Goal: Information Seeking & Learning: Learn about a topic

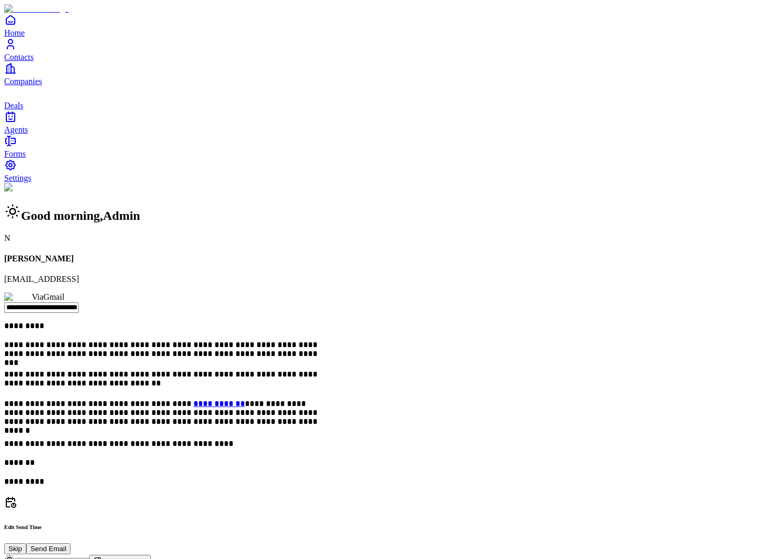
click at [34, 62] on span "Contacts" at bounding box center [18, 57] width 29 height 9
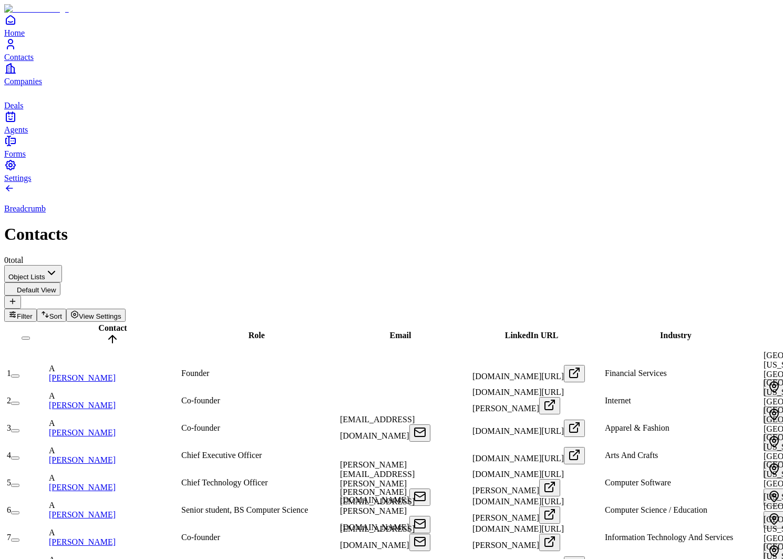
scroll to position [0, 45]
click at [337, 331] on div "Email" at bounding box center [400, 335] width 129 height 9
click at [390, 331] on span "Email" at bounding box center [401, 335] width 22 height 9
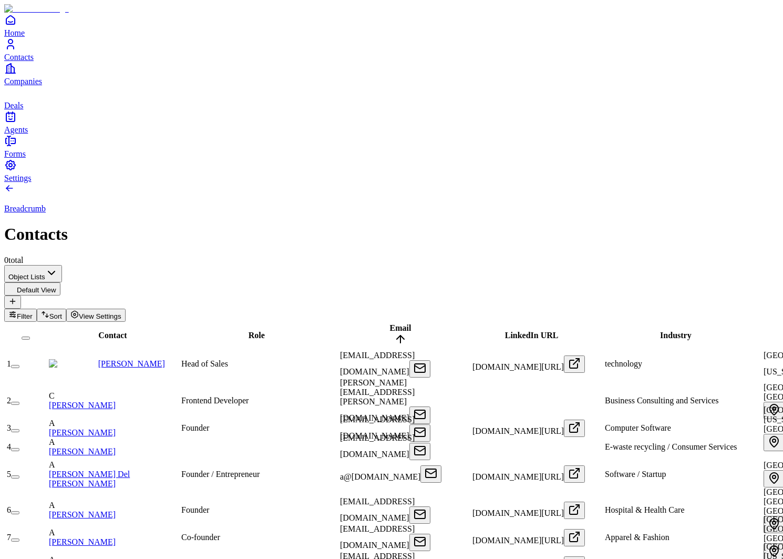
click at [337, 323] on div "Email" at bounding box center [400, 335] width 129 height 24
click at [390, 323] on span "Email" at bounding box center [401, 327] width 22 height 9
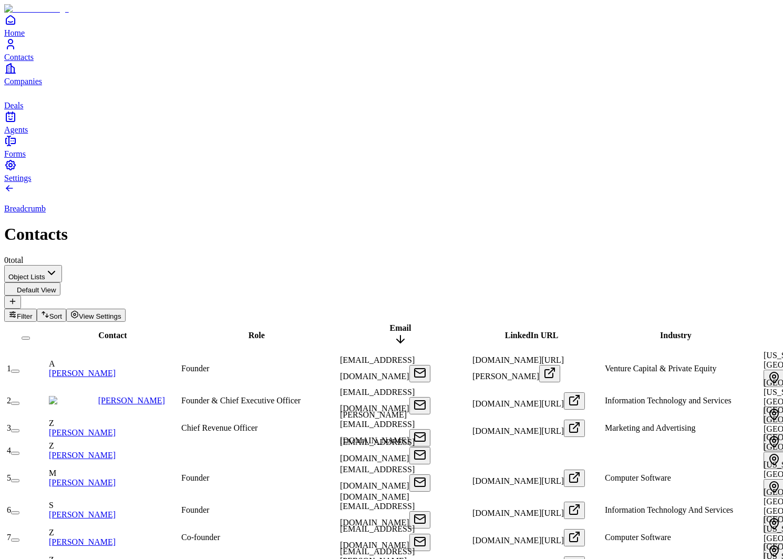
click at [390, 323] on span "Email" at bounding box center [401, 327] width 22 height 9
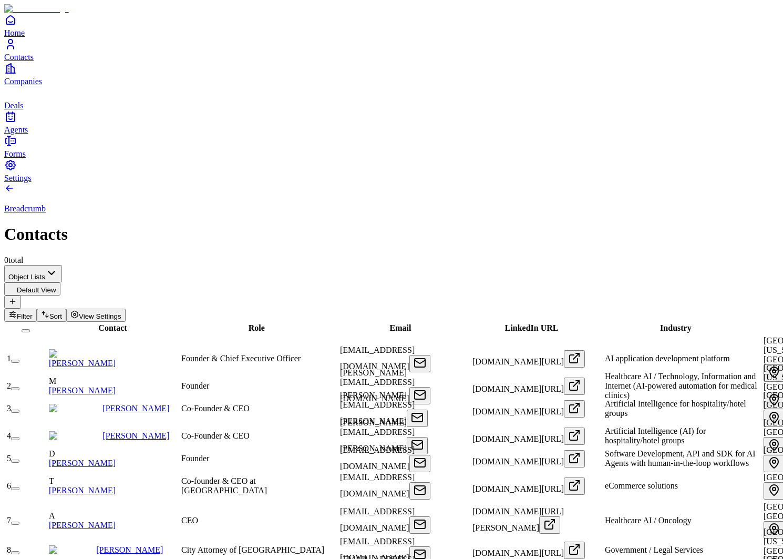
scroll to position [0, 578]
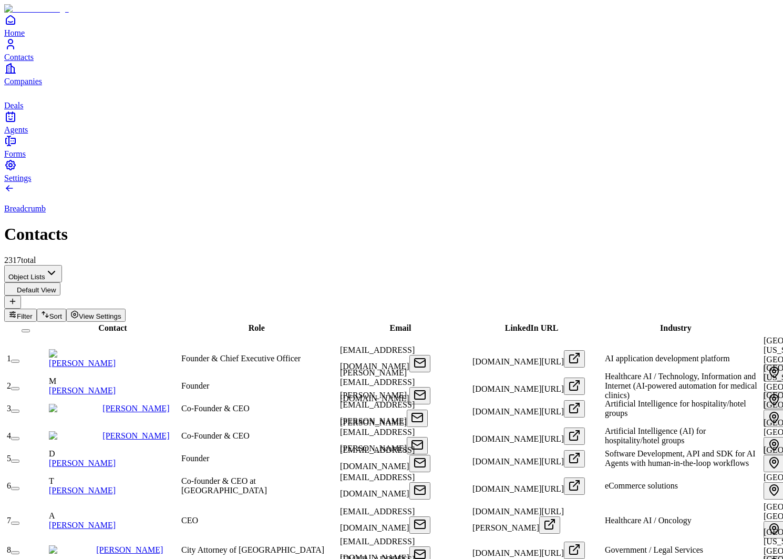
scroll to position [0, 1162]
click at [33, 312] on span "Filter" at bounding box center [25, 316] width 16 height 8
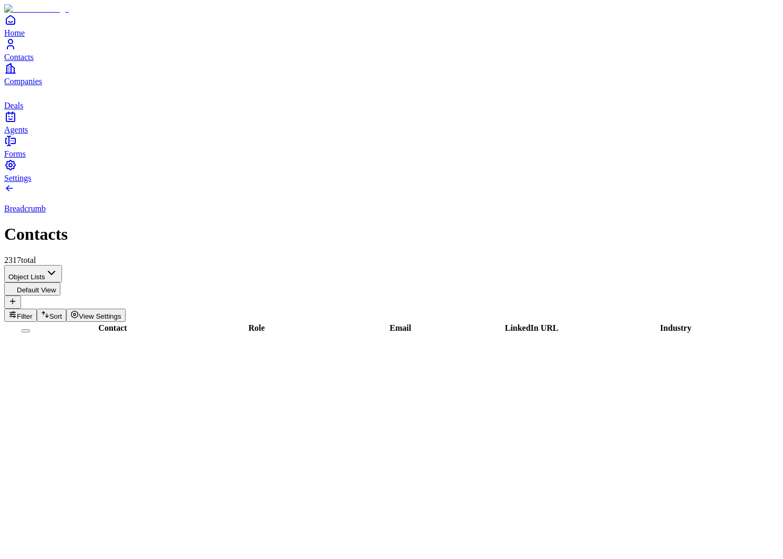
scroll to position [2580, 0]
click at [17, 75] on icon "Companies" at bounding box center [10, 68] width 13 height 13
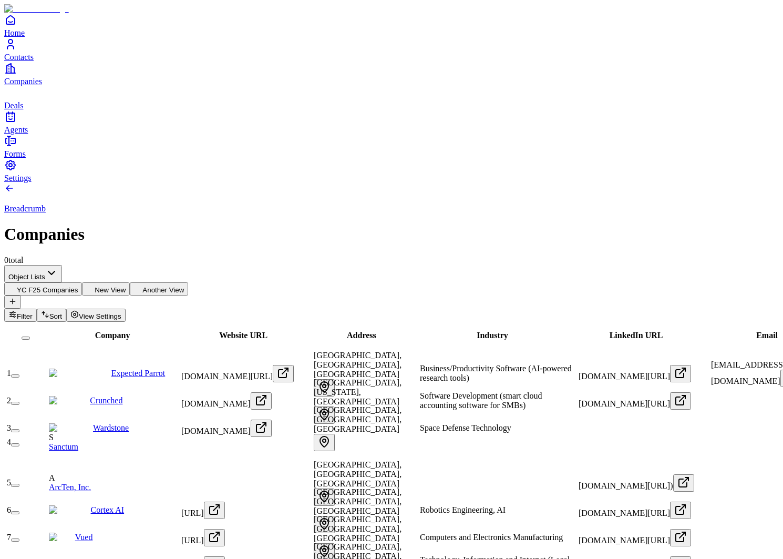
click at [25, 62] on link "Contacts" at bounding box center [391, 50] width 775 height 24
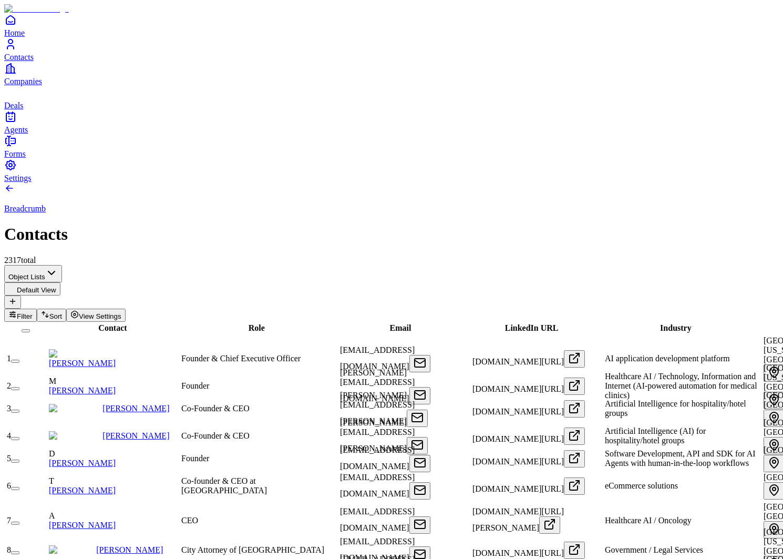
scroll to position [0, 1172]
click at [121, 312] on span "View Settings" at bounding box center [100, 316] width 43 height 8
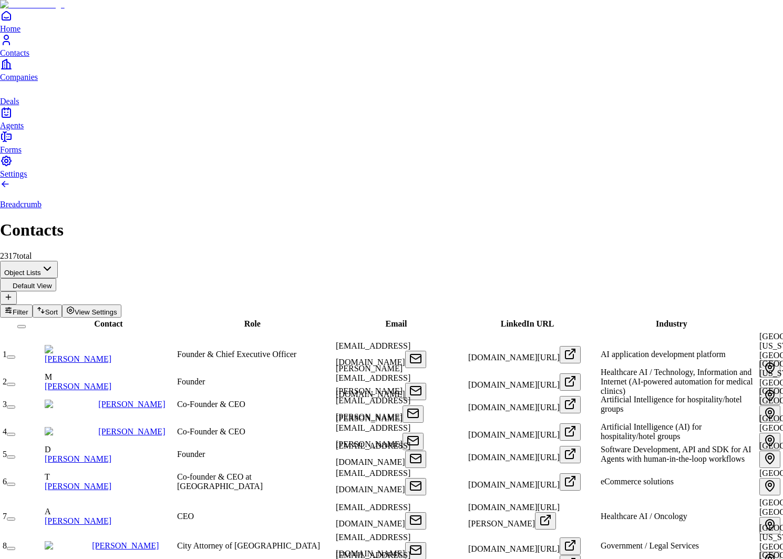
scroll to position [74, 0]
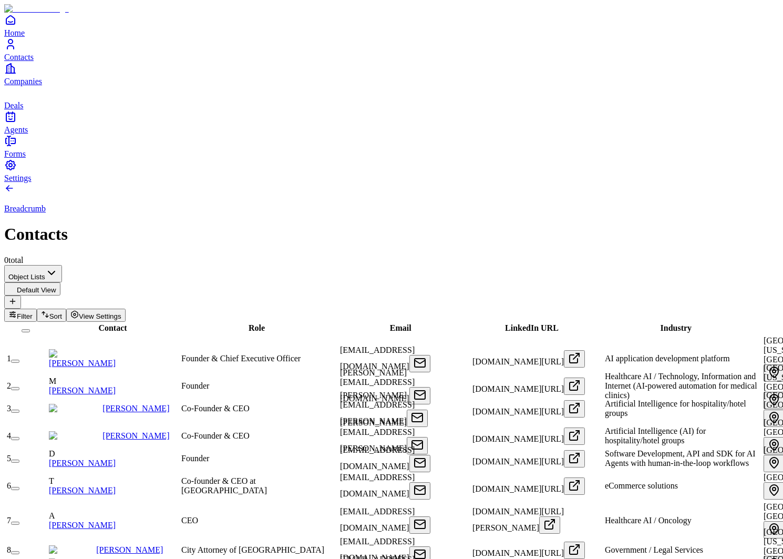
scroll to position [0, 1330]
click at [121, 312] on span "View Settings" at bounding box center [100, 316] width 43 height 8
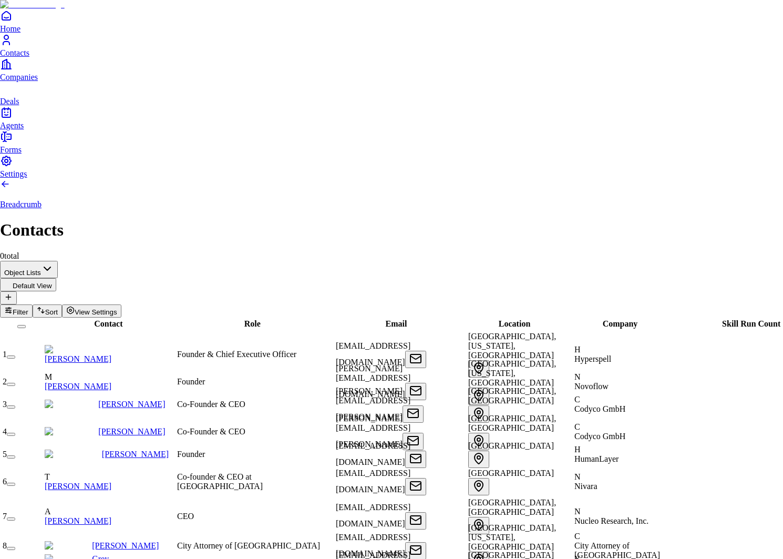
scroll to position [0, 1041]
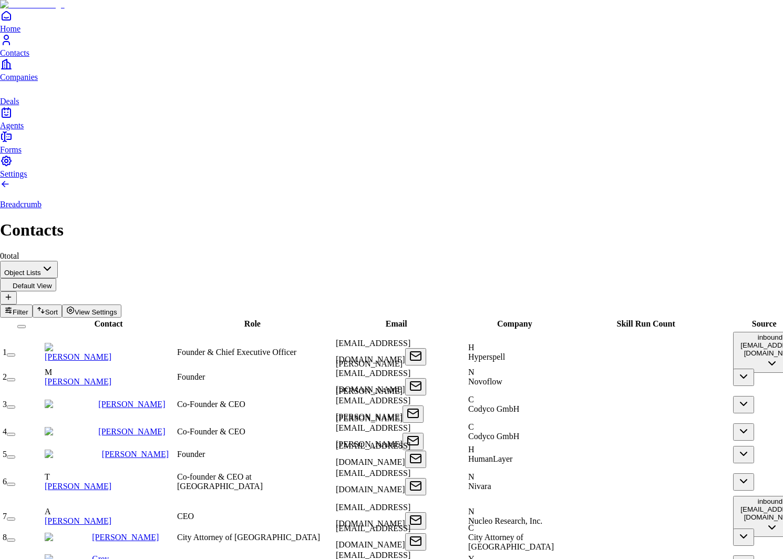
scroll to position [0, 935]
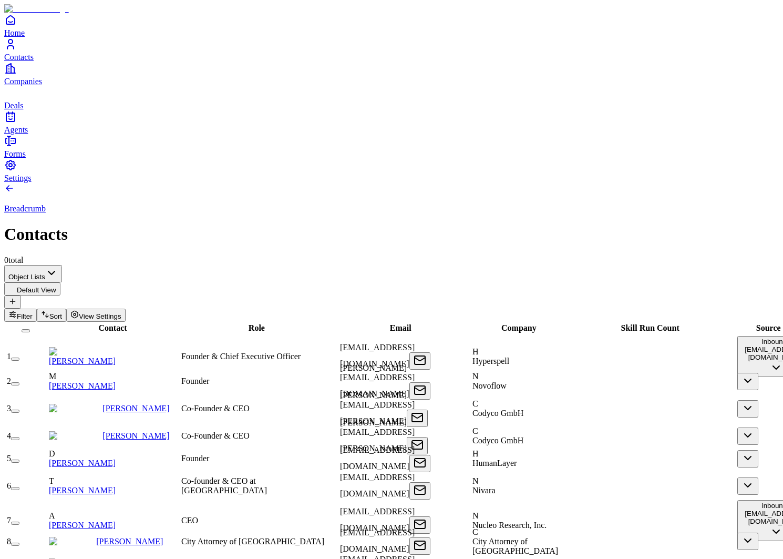
click at [121, 312] on span "View Settings" at bounding box center [100, 316] width 43 height 8
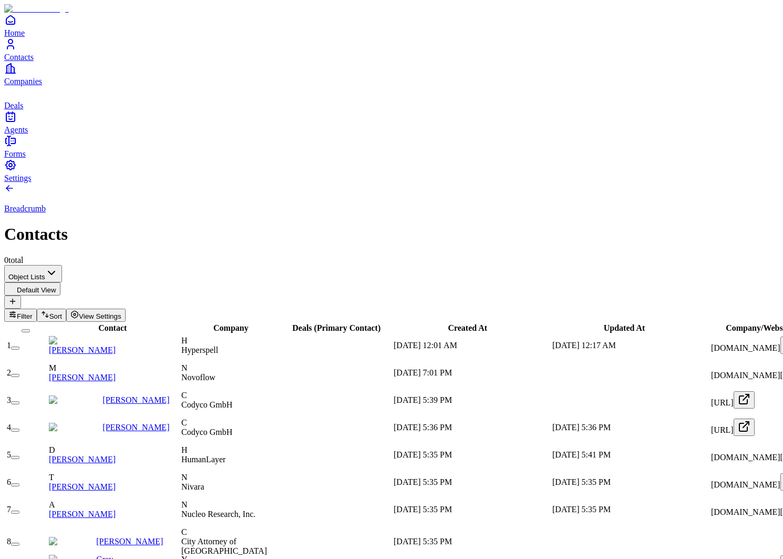
scroll to position [0, 0]
click at [121, 312] on span "View Settings" at bounding box center [100, 316] width 43 height 8
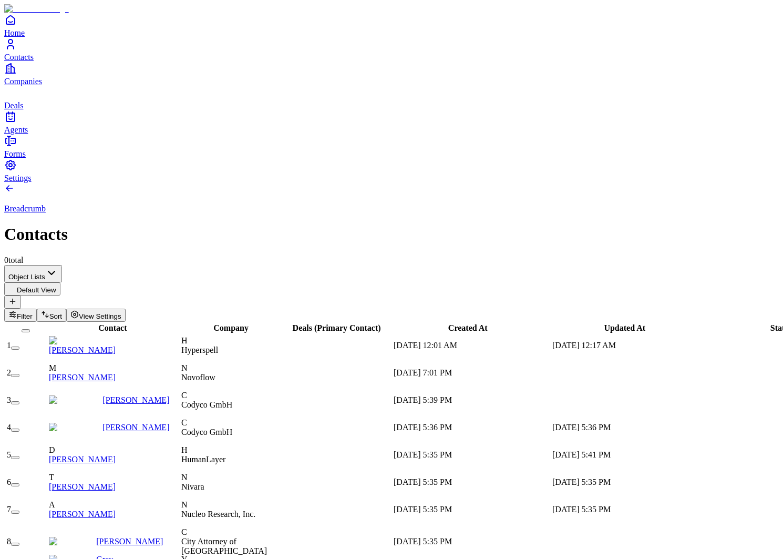
click at [121, 312] on span "View Settings" at bounding box center [100, 316] width 43 height 8
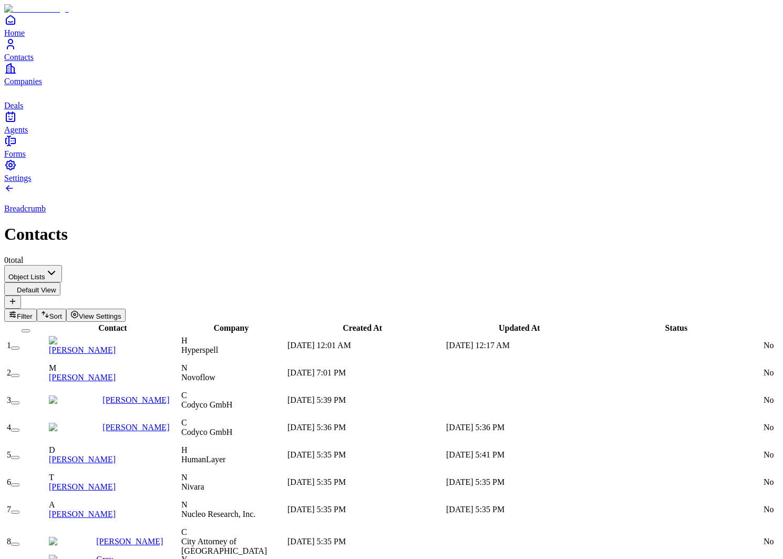
click at [121, 312] on span "View Settings" at bounding box center [100, 316] width 43 height 8
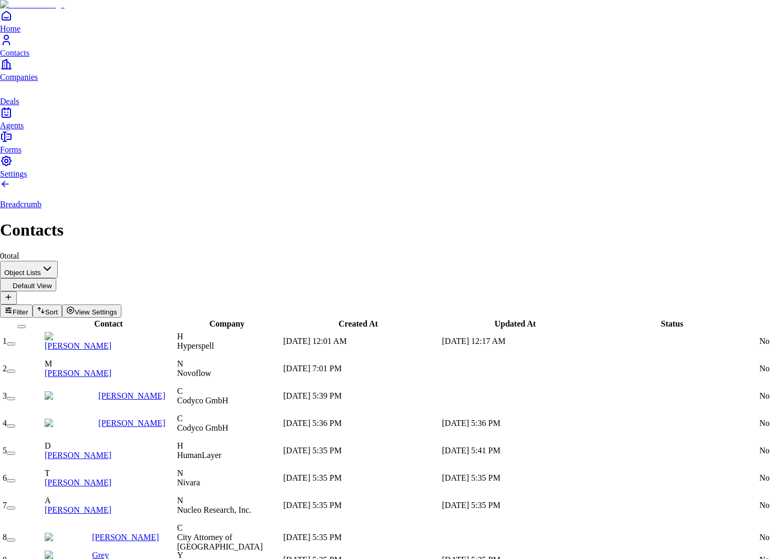
scroll to position [74, 0]
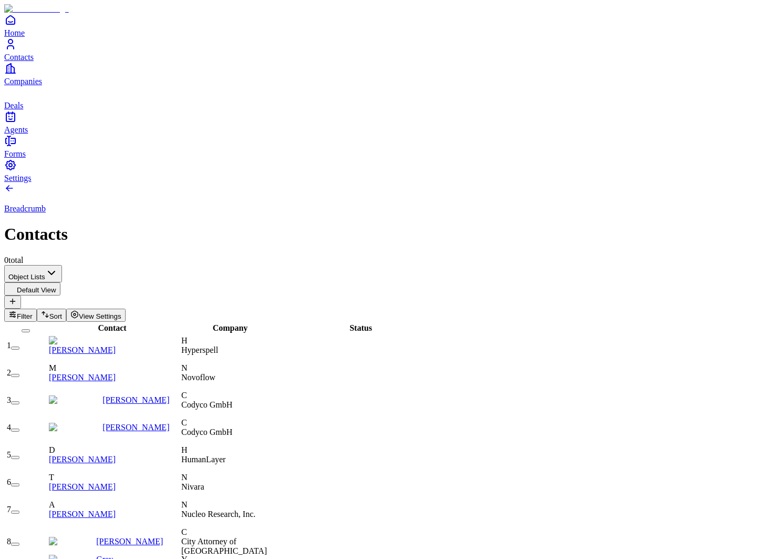
click at [121, 312] on span "View Settings" at bounding box center [100, 316] width 43 height 8
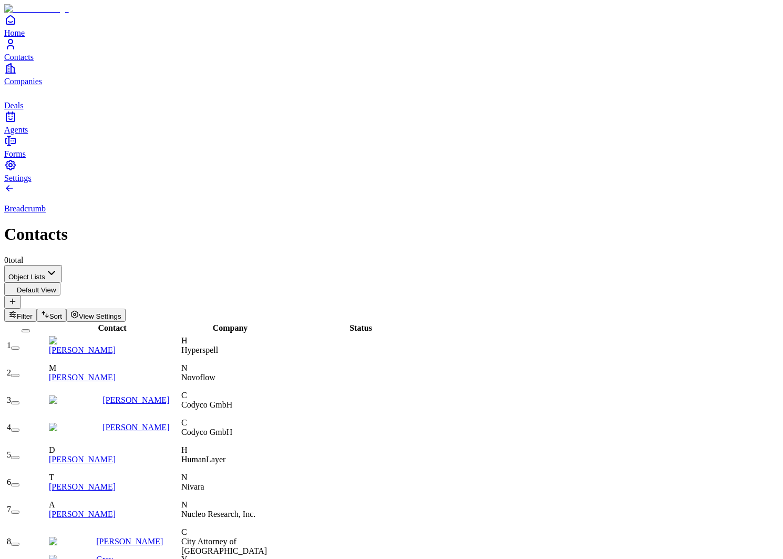
click at [132, 423] on link "[PERSON_NAME]" at bounding box center [136, 427] width 67 height 9
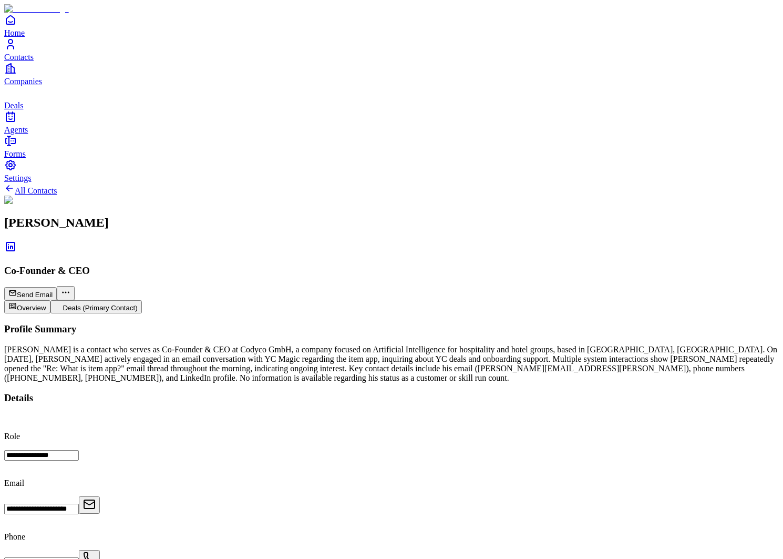
type input "*****"
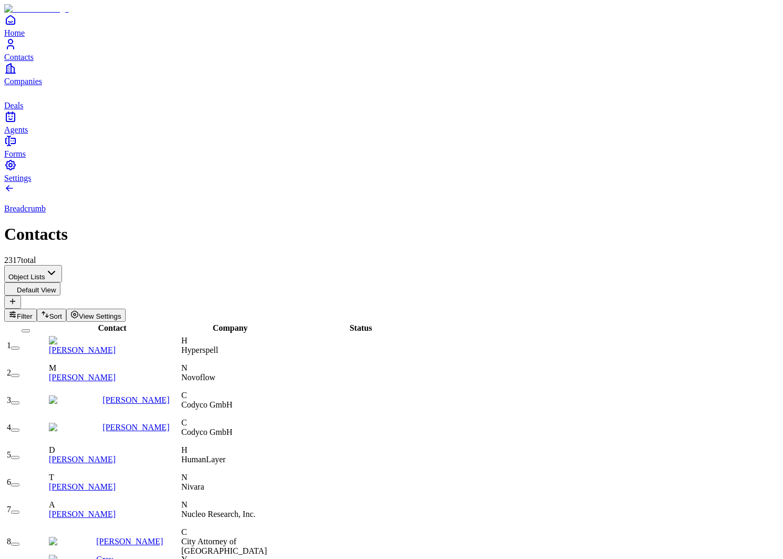
click at [126, 309] on button "View Settings" at bounding box center [95, 315] width 59 height 13
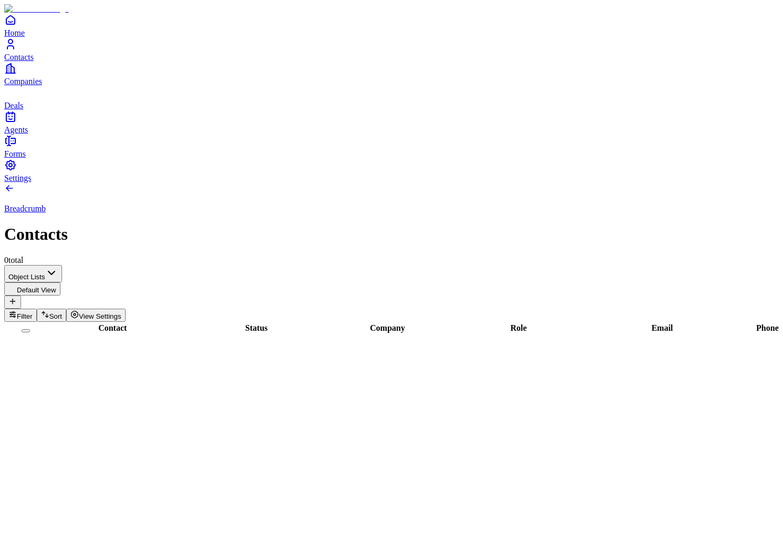
scroll to position [5137, 461]
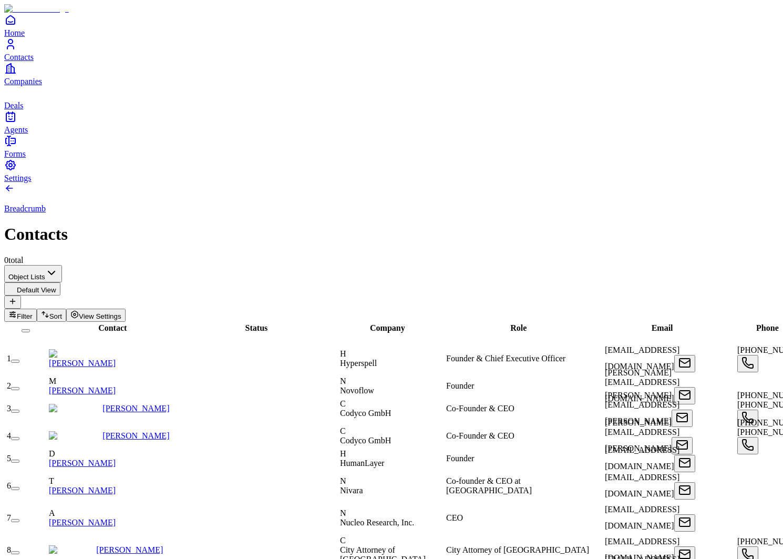
scroll to position [0, 462]
click at [37, 309] on button "Filter" at bounding box center [20, 315] width 33 height 13
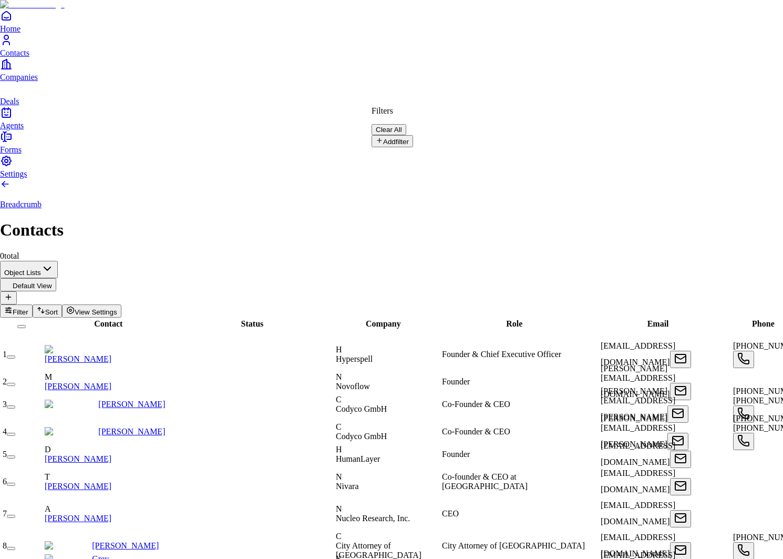
click at [413, 142] on button "Add filter" at bounding box center [393, 141] width 42 height 12
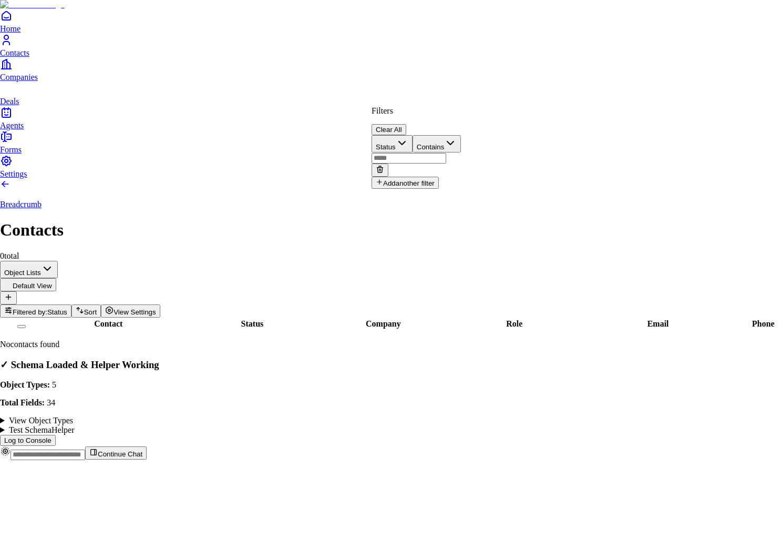
click at [413, 139] on button "Status" at bounding box center [392, 143] width 41 height 17
click at [472, 135] on button "Contains" at bounding box center [447, 143] width 49 height 17
click at [446, 153] on input "text" at bounding box center [409, 158] width 75 height 11
click at [423, 144] on button "Company" at bounding box center [397, 143] width 51 height 17
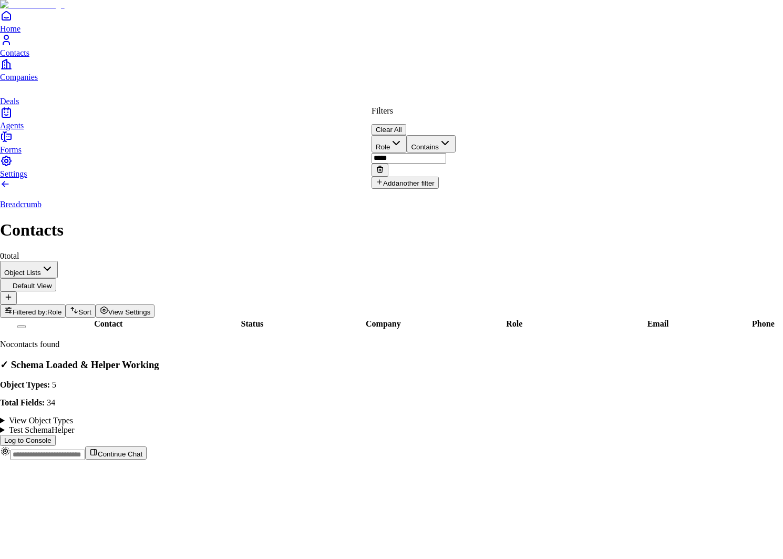
click at [446, 153] on input "*****" at bounding box center [409, 158] width 75 height 11
type input "*****"
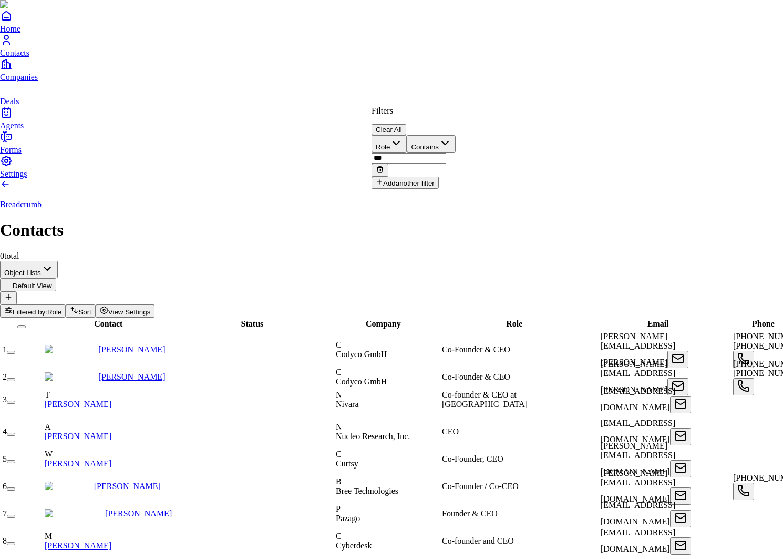
type input "***"
click at [407, 140] on button "Role" at bounding box center [389, 143] width 35 height 17
click at [472, 135] on button "Contains" at bounding box center [447, 143] width 49 height 17
click at [484, 138] on button "Not Contains" at bounding box center [454, 143] width 62 height 17
click at [384, 165] on icon at bounding box center [380, 169] width 8 height 8
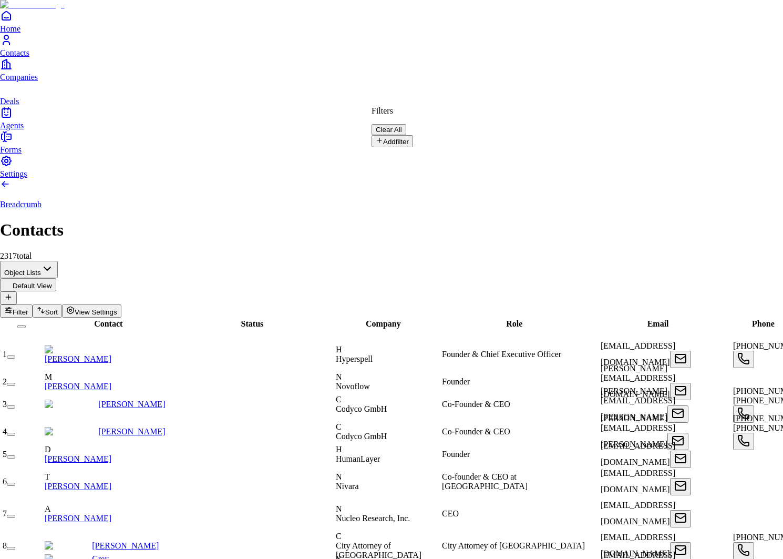
click at [406, 124] on button "Clear All" at bounding box center [389, 129] width 35 height 11
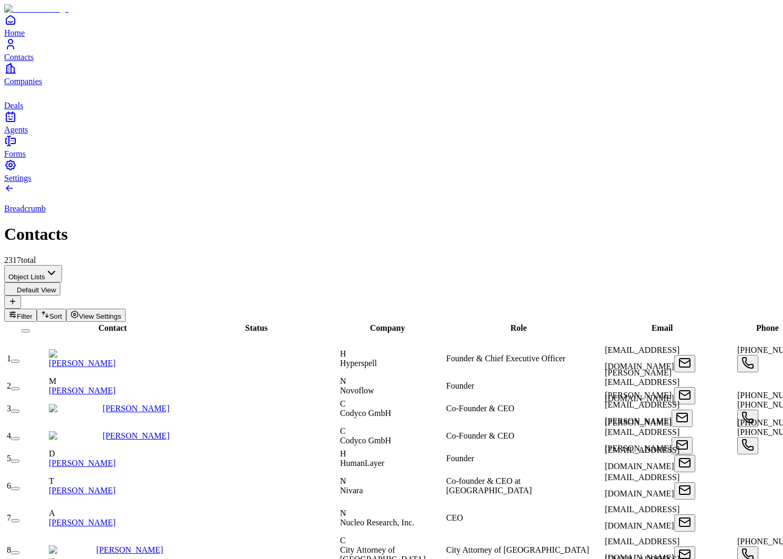
scroll to position [0, 462]
click at [62, 312] on span "Sort" at bounding box center [55, 316] width 13 height 8
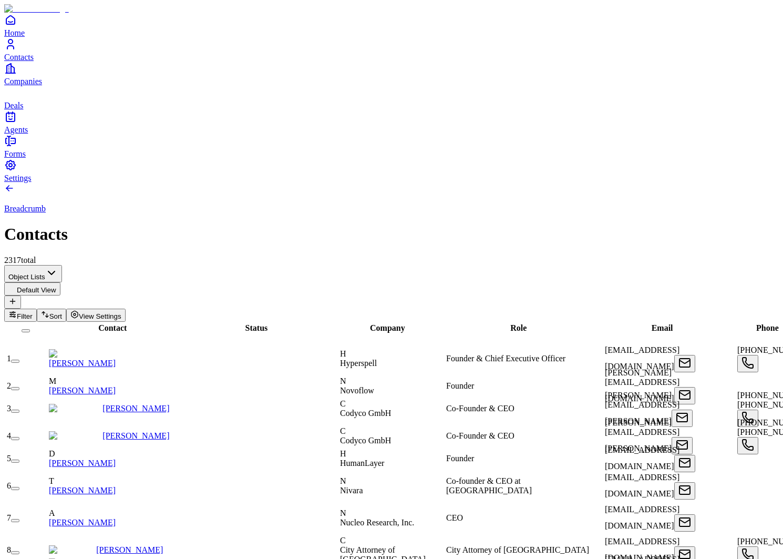
click at [121, 312] on span "View Settings" at bounding box center [100, 316] width 43 height 8
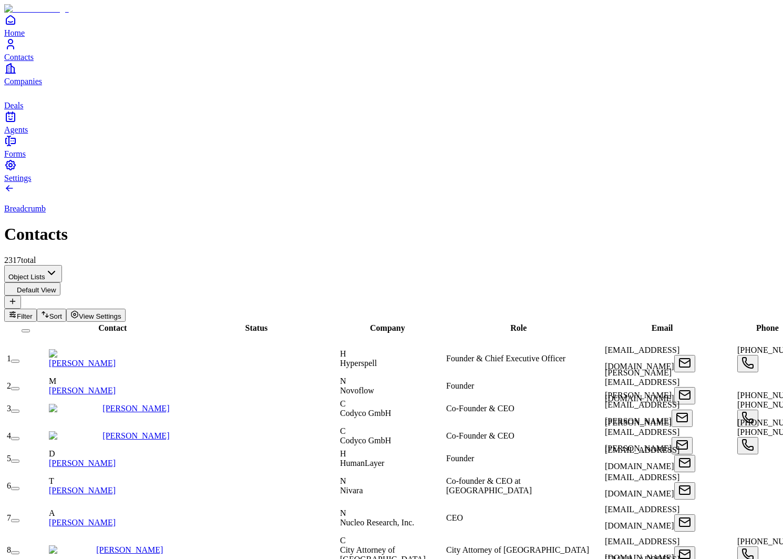
click at [389, 323] on span "Company" at bounding box center [387, 327] width 35 height 9
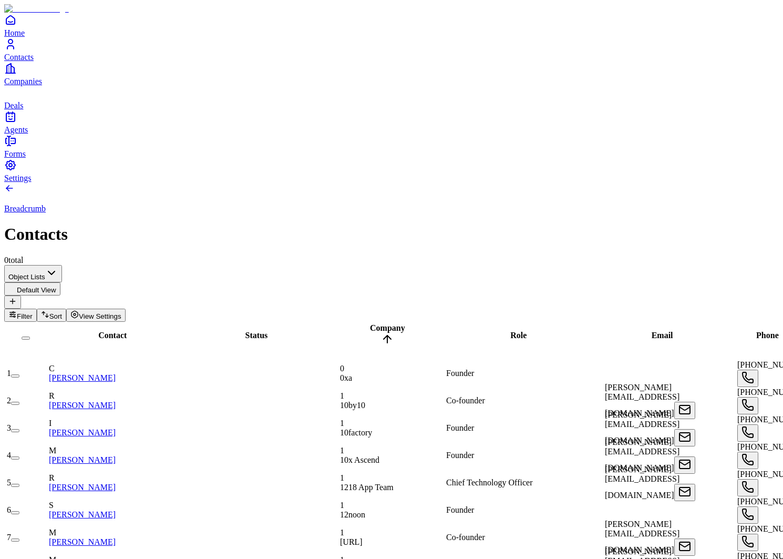
click at [389, 323] on span "Company" at bounding box center [387, 327] width 35 height 9
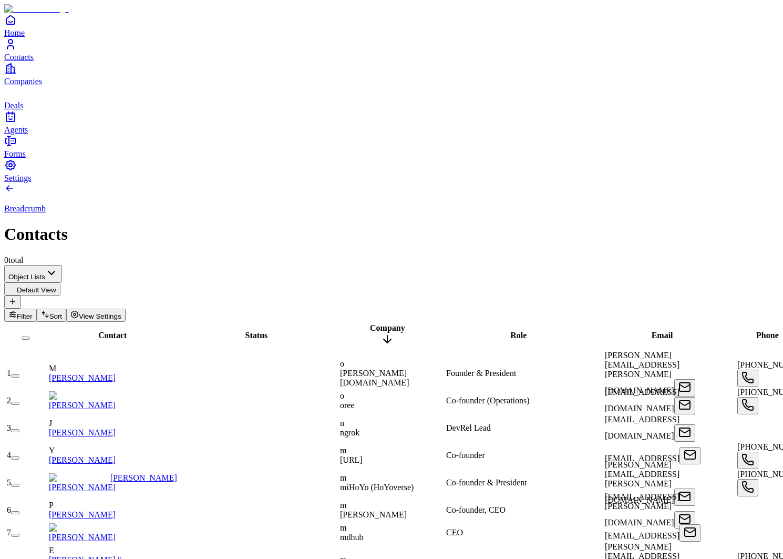
click at [389, 323] on span "Company" at bounding box center [387, 327] width 35 height 9
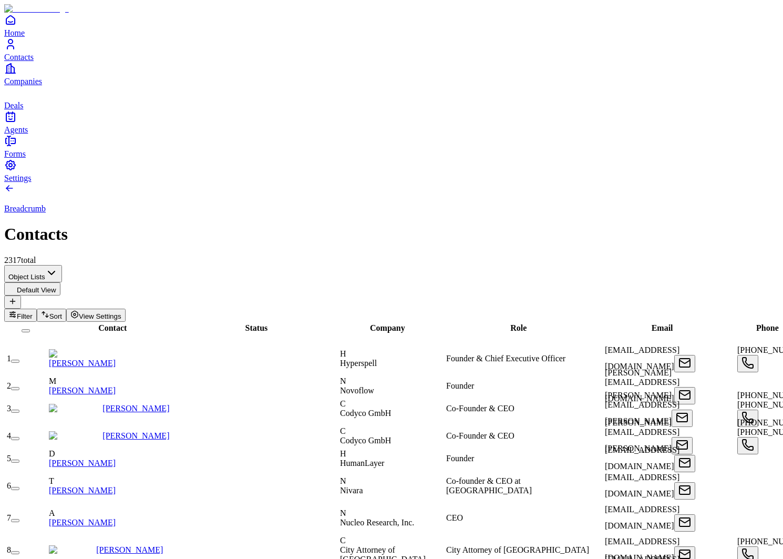
click at [484, 323] on div "Role" at bounding box center [519, 327] width 155 height 9
click at [511, 323] on span "Role" at bounding box center [519, 327] width 16 height 9
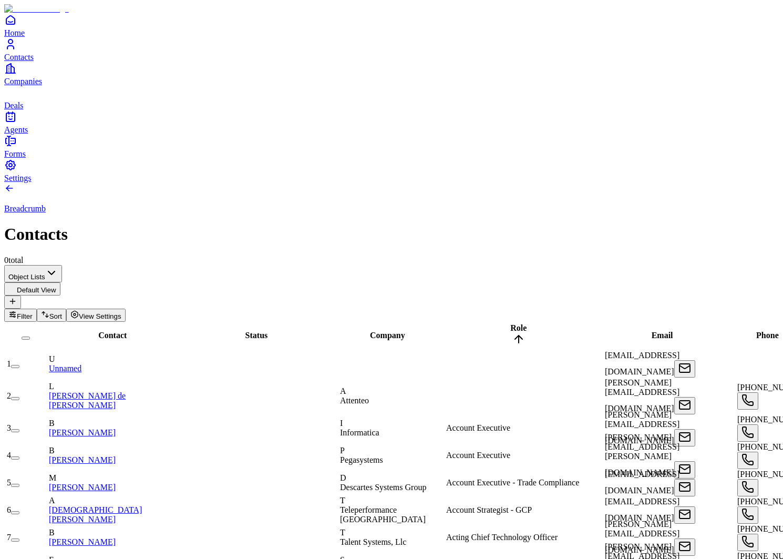
click at [511, 323] on span "Role" at bounding box center [519, 327] width 16 height 9
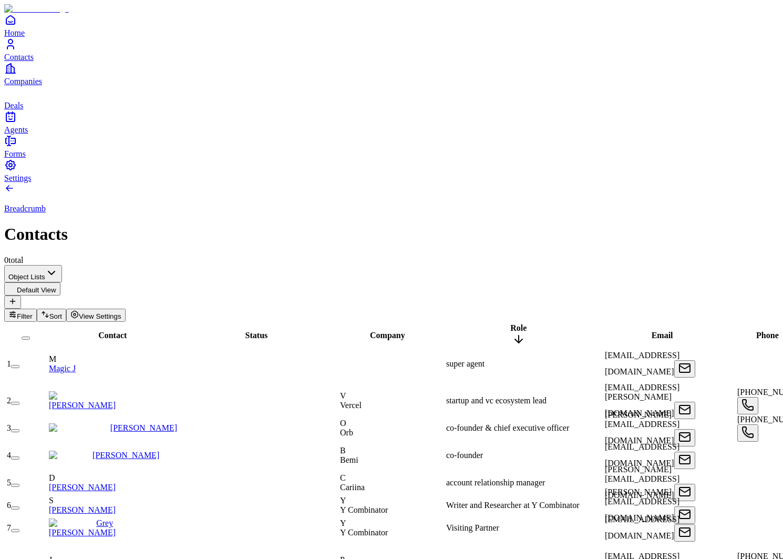
click at [511, 323] on span "Role" at bounding box center [519, 327] width 16 height 9
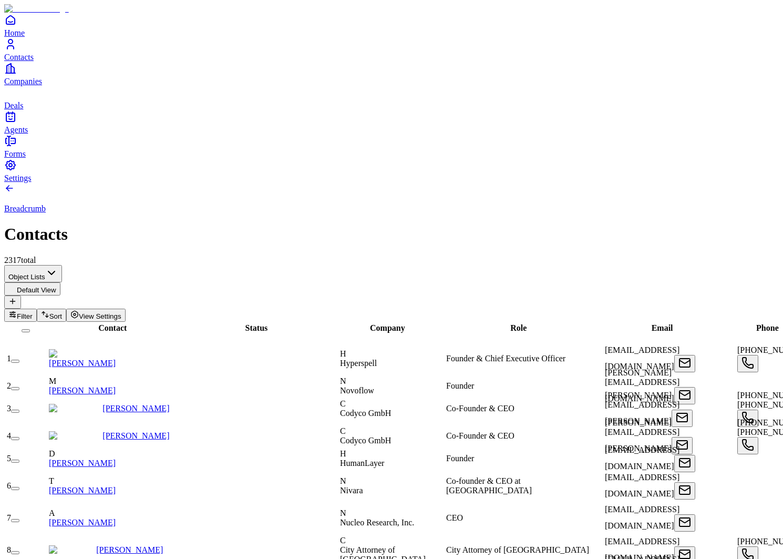
scroll to position [0, 190]
click at [652, 323] on span "Email" at bounding box center [663, 327] width 22 height 9
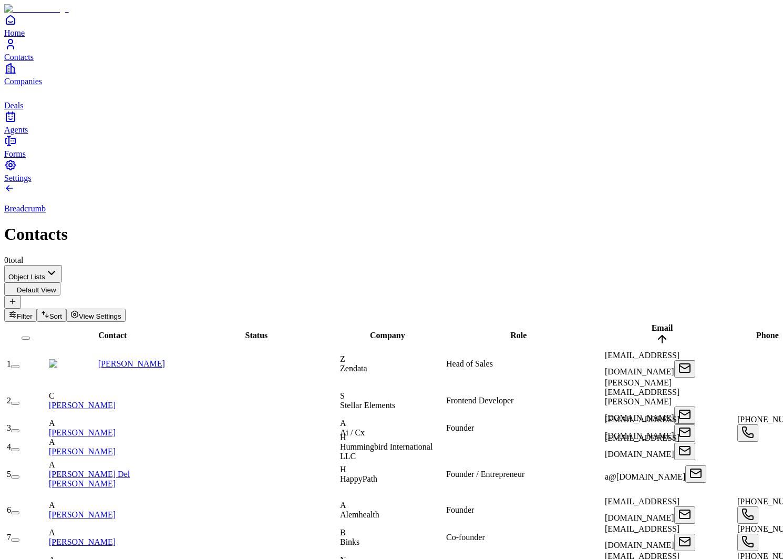
click at [652, 323] on span "Email" at bounding box center [663, 327] width 22 height 9
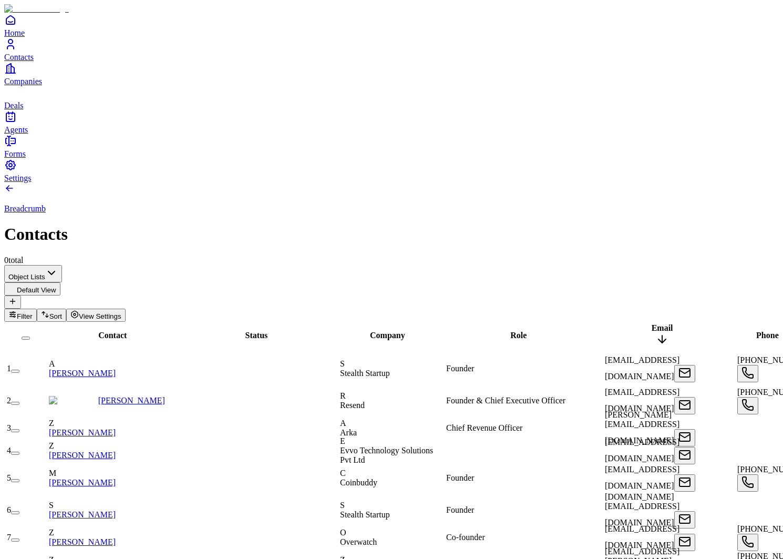
click at [652, 323] on span "Email" at bounding box center [663, 327] width 22 height 9
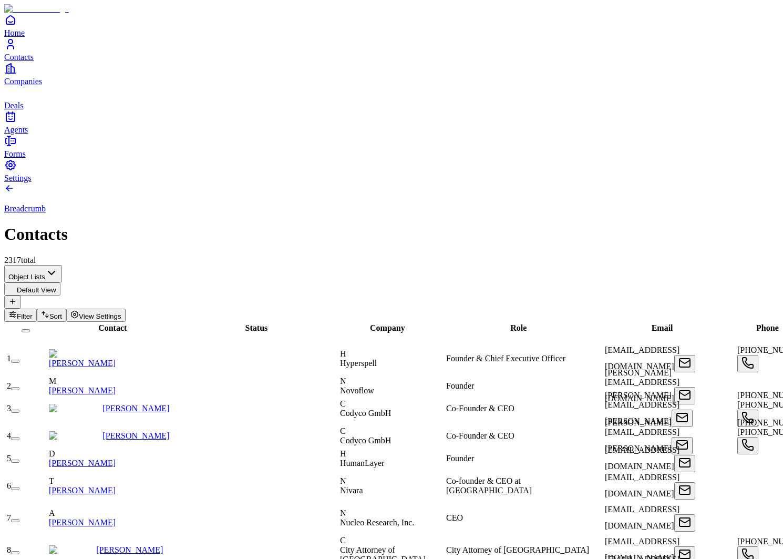
scroll to position [0, 0]
click at [12, 50] on icon "Contacts" at bounding box center [10, 44] width 13 height 13
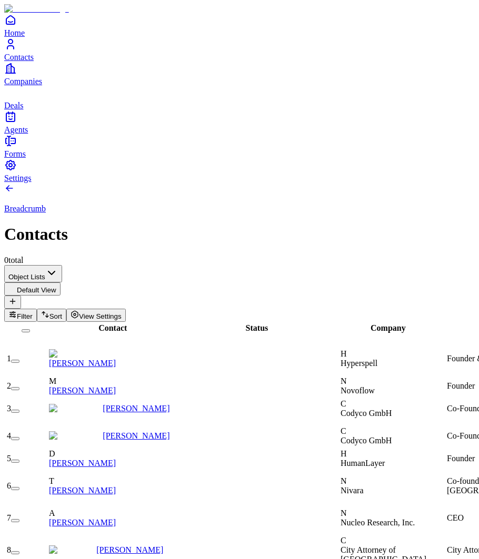
click at [101, 323] on div "Contact" at bounding box center [112, 327] width 129 height 9
click at [101, 323] on span "Contact" at bounding box center [112, 327] width 28 height 9
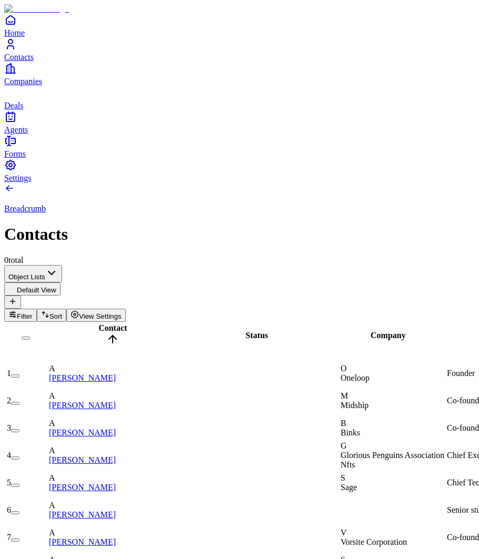
click at [28, 86] on link "Companies" at bounding box center [239, 74] width 470 height 24
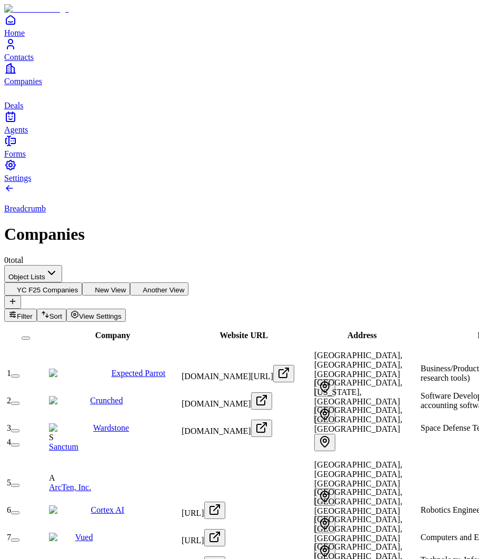
click at [17, 50] on icon "Contacts" at bounding box center [10, 44] width 13 height 13
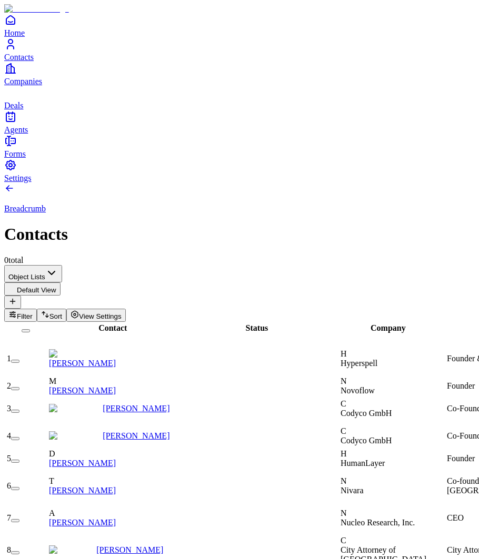
click at [103, 323] on span "Contact" at bounding box center [112, 327] width 28 height 9
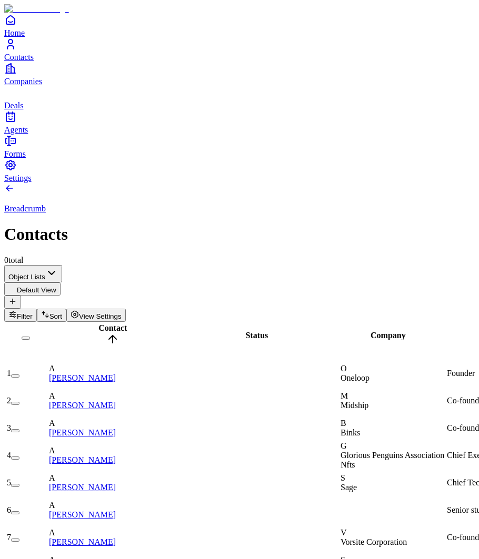
click at [103, 323] on span "Contact" at bounding box center [112, 327] width 28 height 9
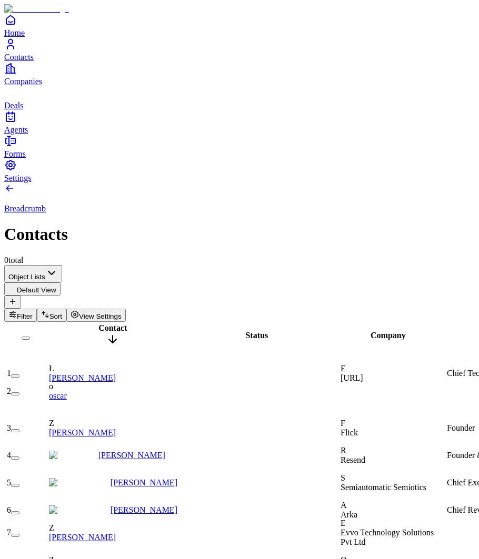
click at [103, 323] on span "Contact" at bounding box center [112, 327] width 28 height 9
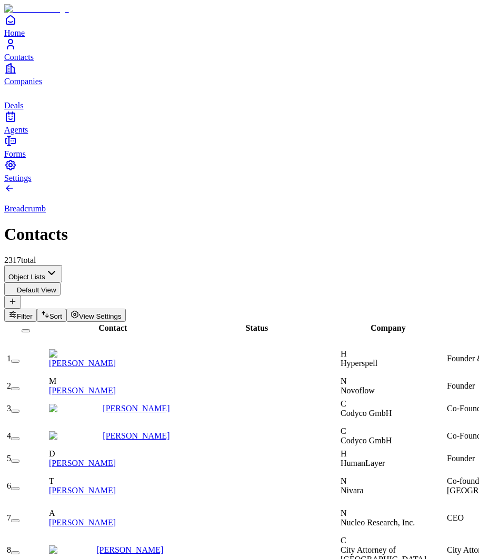
click at [390, 323] on div "Company" at bounding box center [388, 327] width 104 height 9
click at [389, 323] on span "Company" at bounding box center [387, 327] width 35 height 9
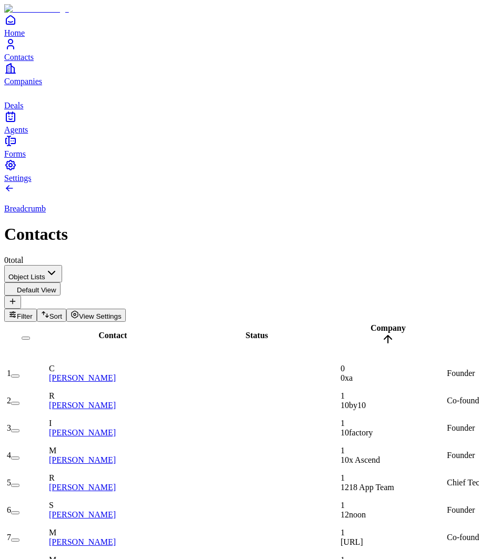
click at [389, 323] on span "Company" at bounding box center [387, 327] width 35 height 9
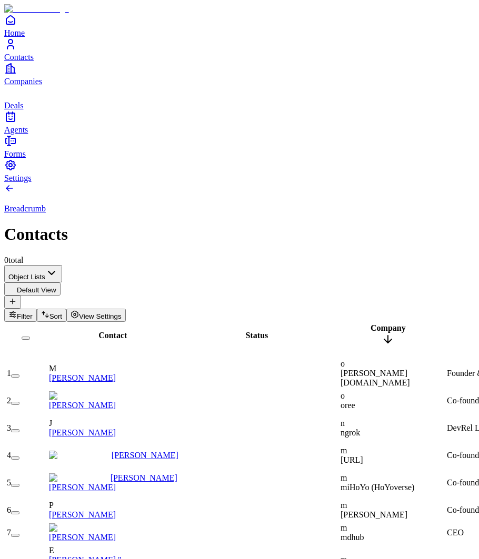
click at [389, 323] on span "Company" at bounding box center [387, 327] width 35 height 9
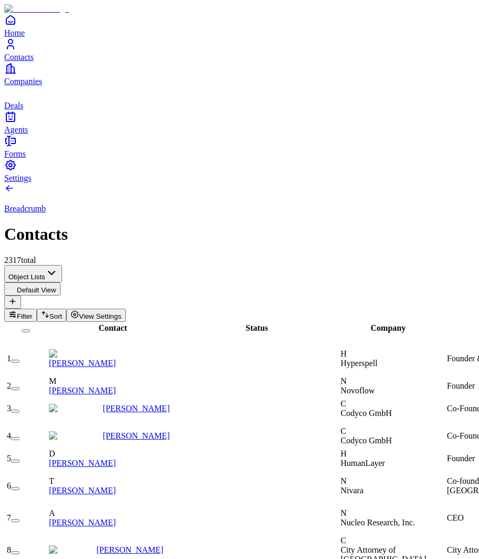
scroll to position [0, 249]
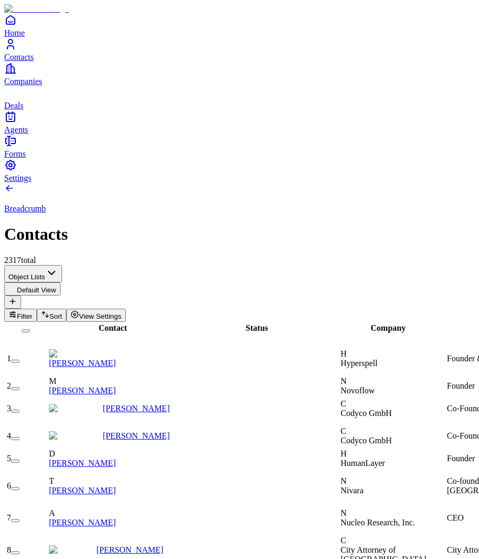
scroll to position [0, 309]
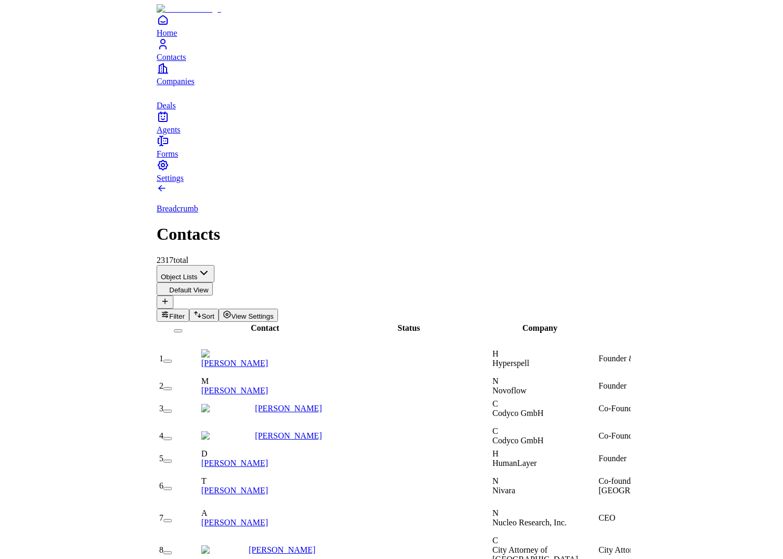
scroll to position [0, 552]
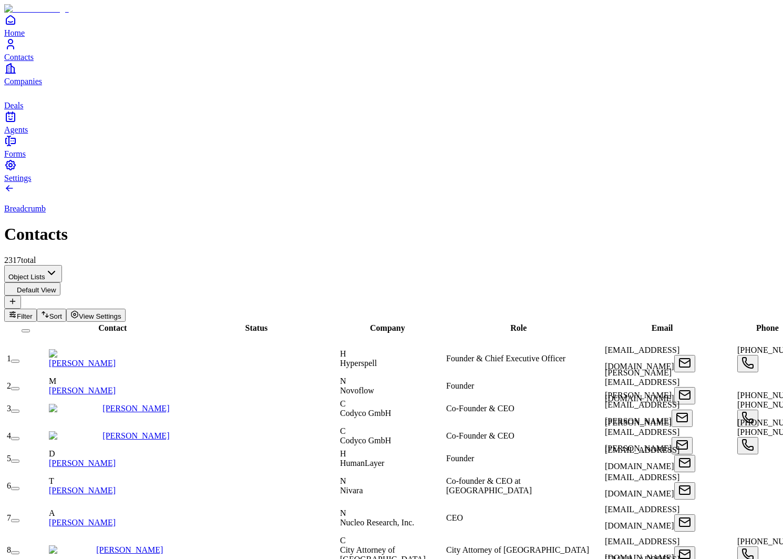
scroll to position [0, 462]
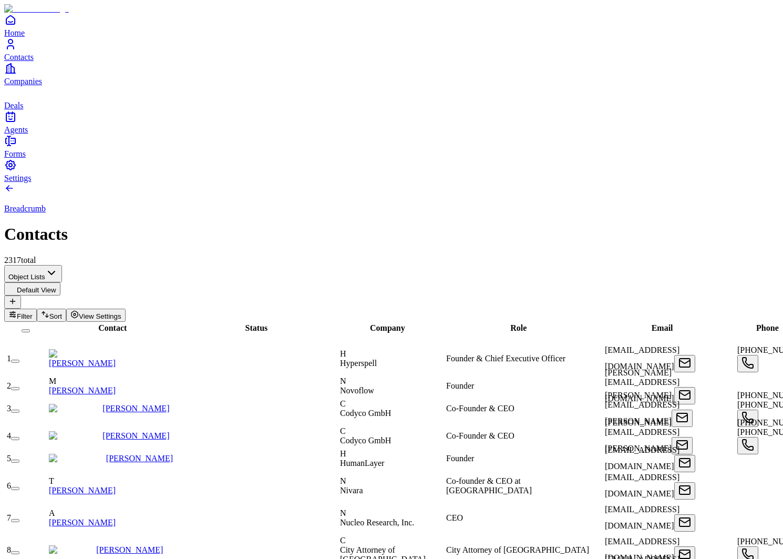
scroll to position [88, 0]
click at [98, 323] on span "Contact" at bounding box center [112, 327] width 28 height 9
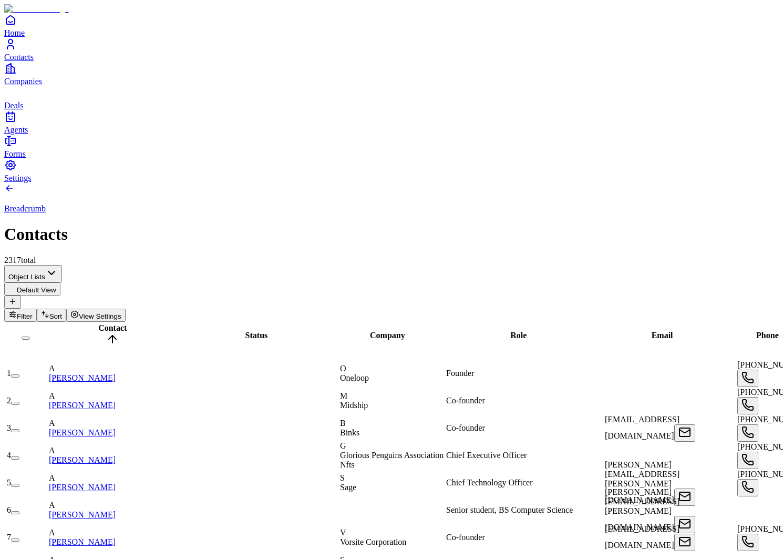
click at [98, 323] on span "Contact" at bounding box center [112, 327] width 28 height 9
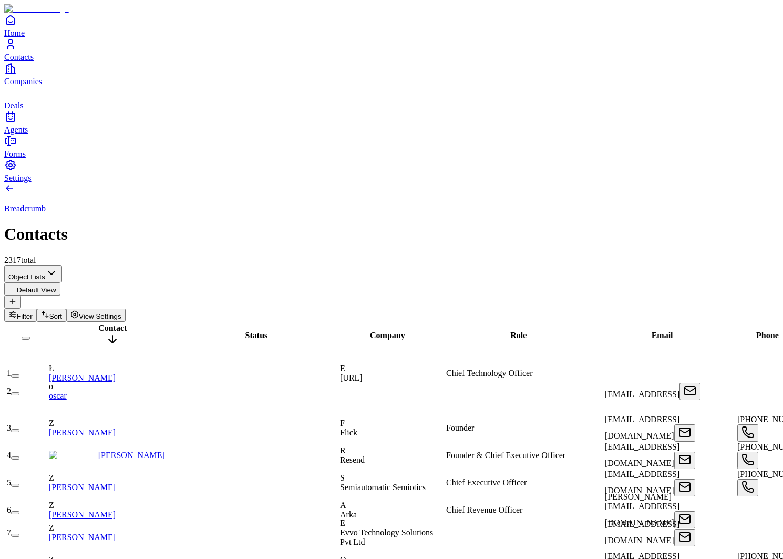
click at [98, 323] on span "Contact" at bounding box center [112, 327] width 28 height 9
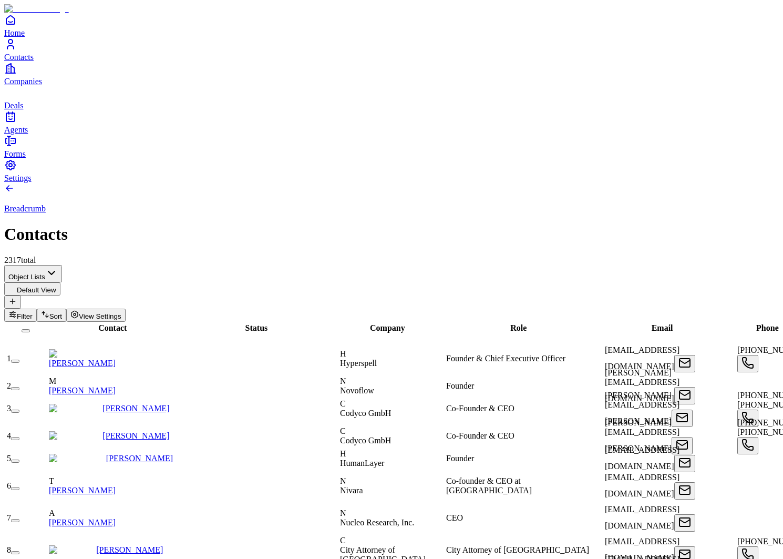
scroll to position [0, 0]
click at [246, 323] on span "Status" at bounding box center [257, 327] width 23 height 9
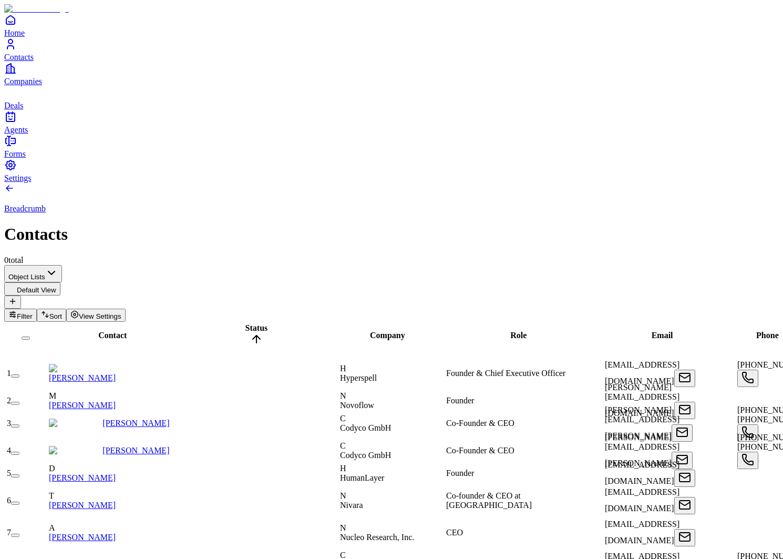
click at [227, 323] on div "Status" at bounding box center [256, 335] width 155 height 24
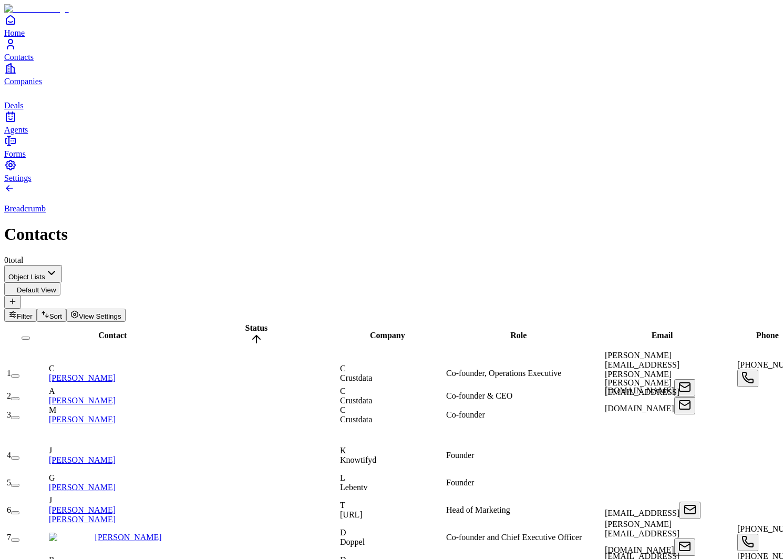
click at [396, 331] on span "Company" at bounding box center [387, 335] width 35 height 9
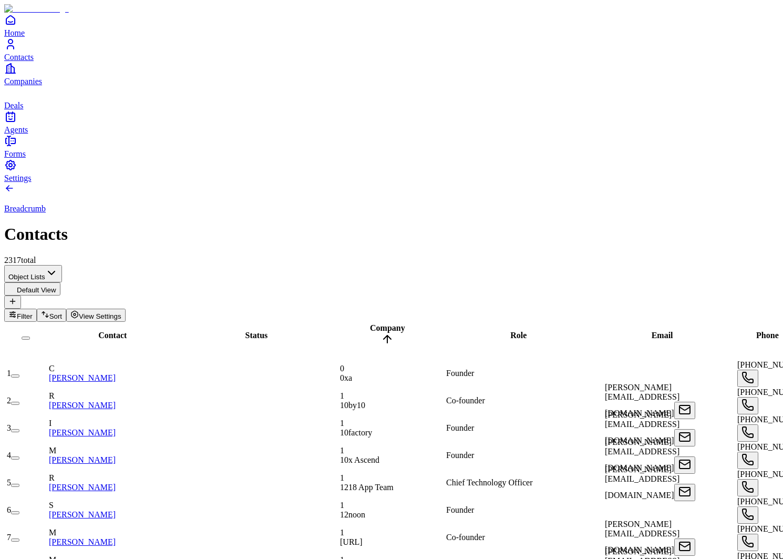
click at [396, 323] on span "Company" at bounding box center [387, 327] width 35 height 9
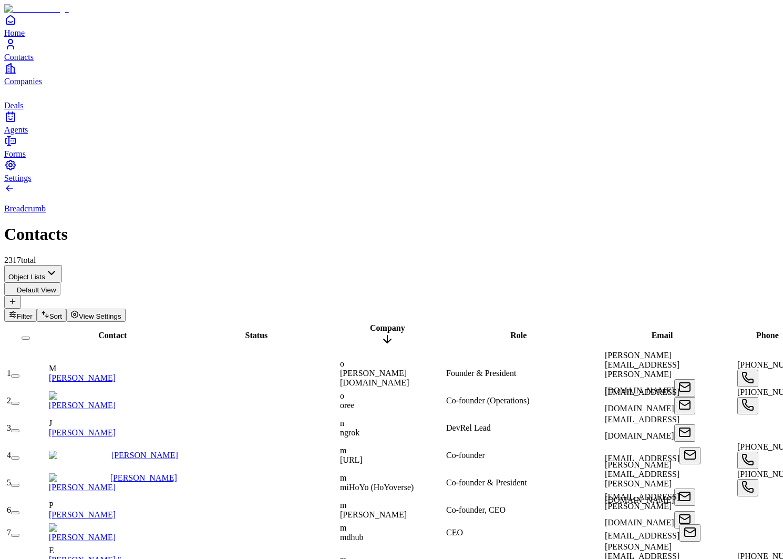
click at [396, 323] on span "Company" at bounding box center [387, 327] width 35 height 9
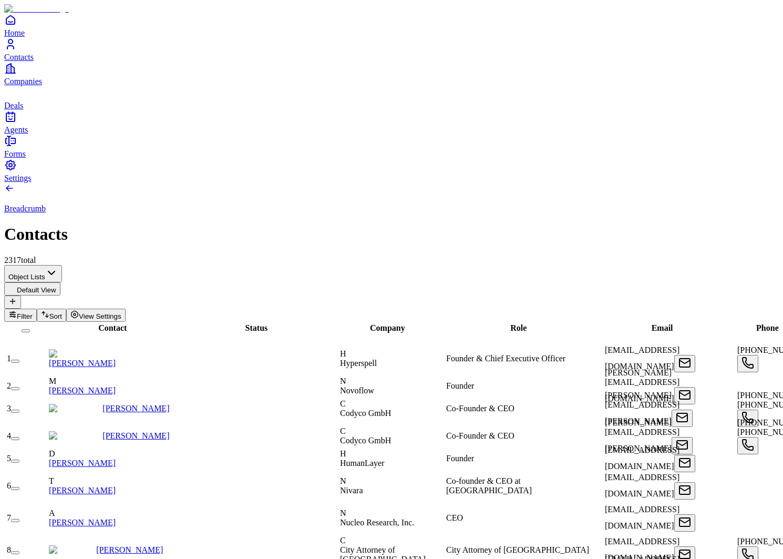
click at [478, 323] on span "Role" at bounding box center [519, 327] width 16 height 9
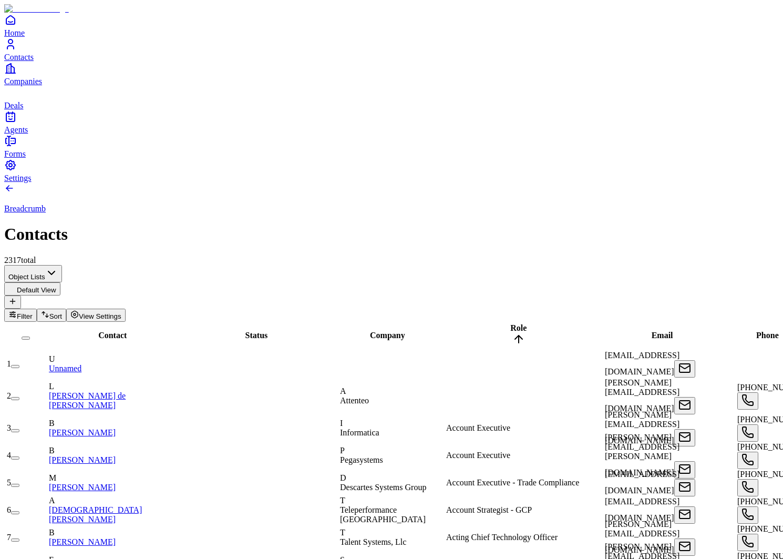
click at [478, 323] on span "Role" at bounding box center [519, 327] width 16 height 9
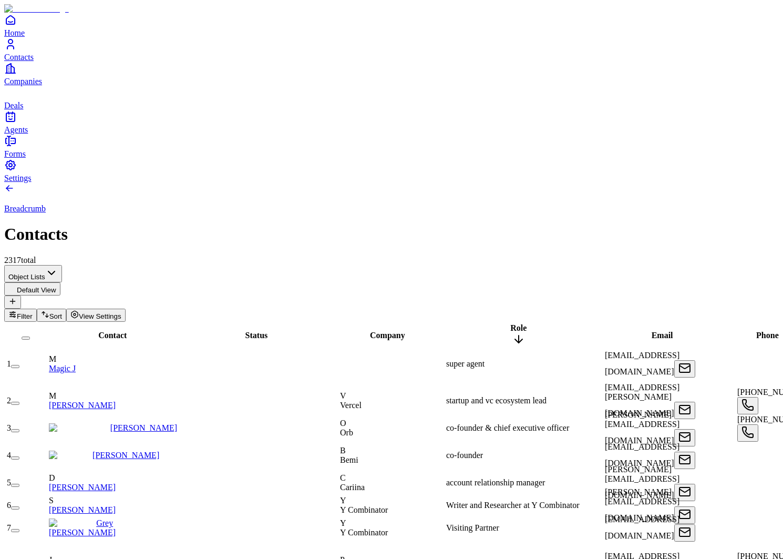
click at [478, 323] on span "Role" at bounding box center [519, 327] width 16 height 9
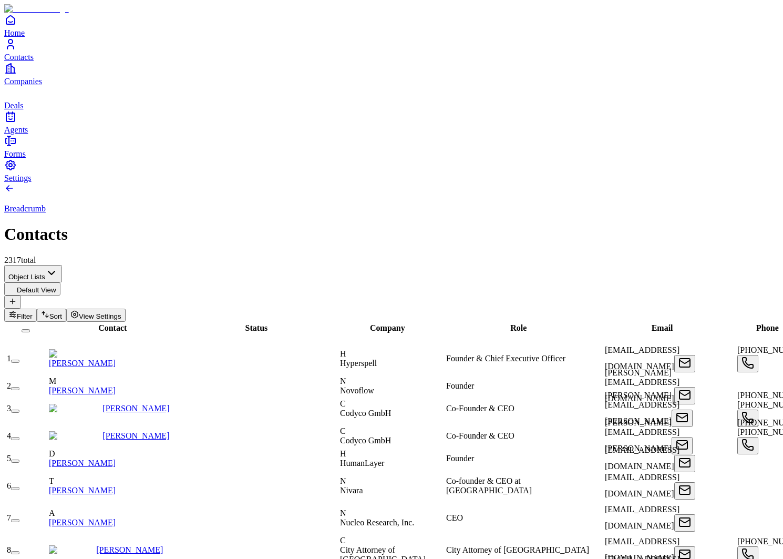
click at [478, 323] on span "Email" at bounding box center [663, 327] width 22 height 9
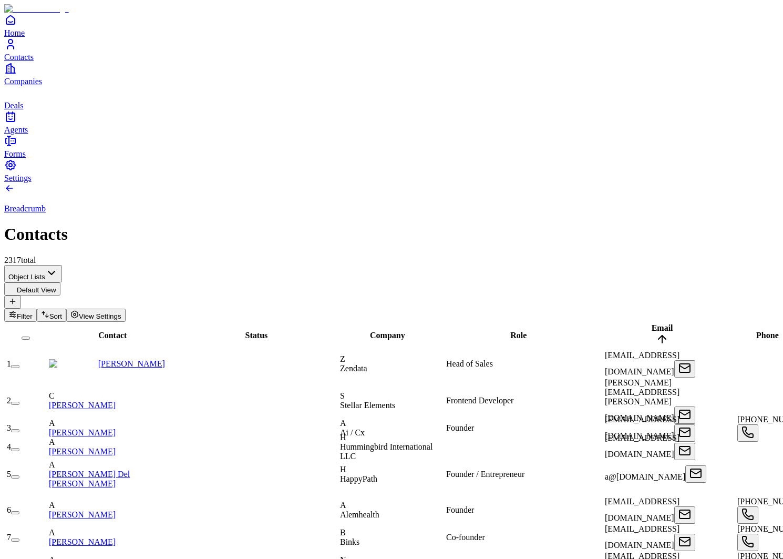
click at [478, 323] on span "Email" at bounding box center [663, 327] width 22 height 9
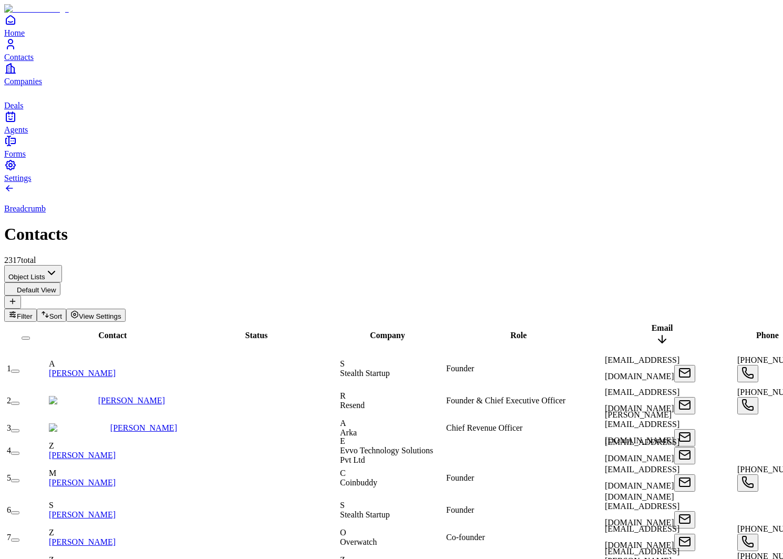
click at [478, 323] on span "Email" at bounding box center [663, 327] width 22 height 9
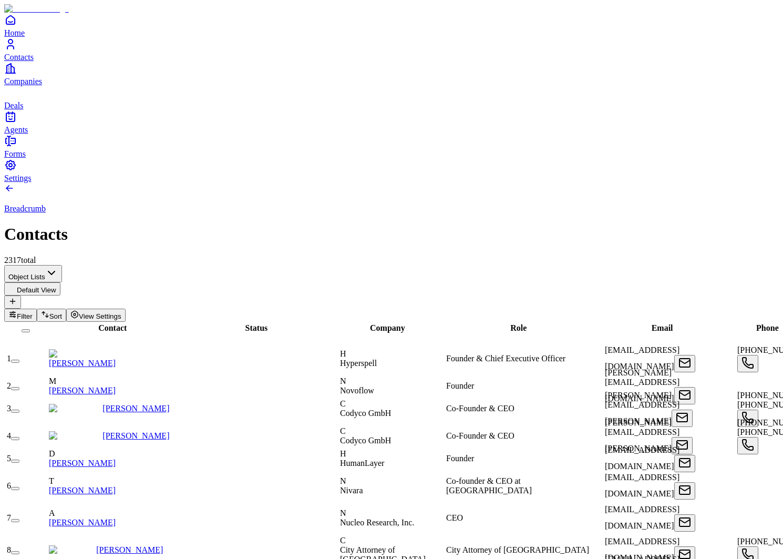
scroll to position [0, 320]
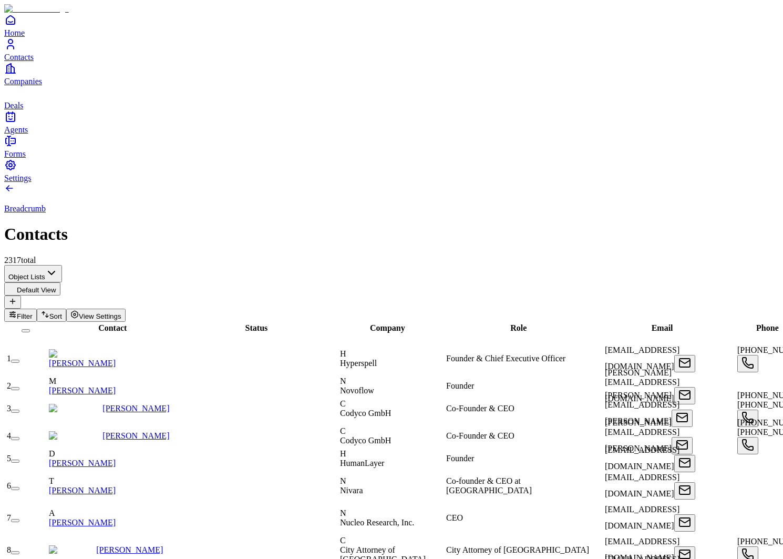
scroll to position [0, 462]
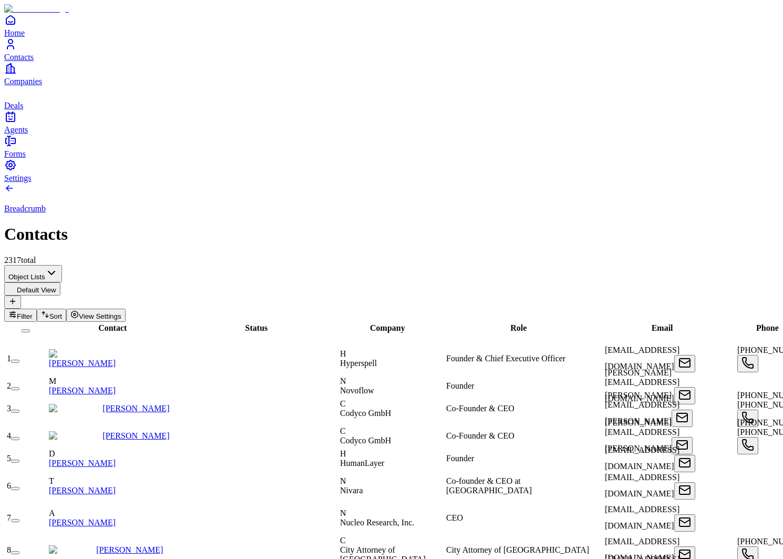
scroll to position [0, 0]
click at [106, 323] on span "Contact" at bounding box center [112, 327] width 28 height 9
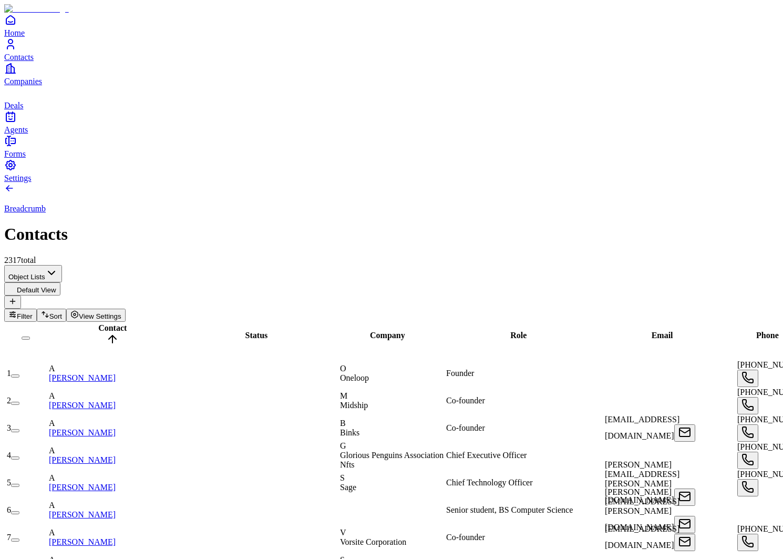
click at [106, 323] on span "Contact" at bounding box center [112, 327] width 28 height 9
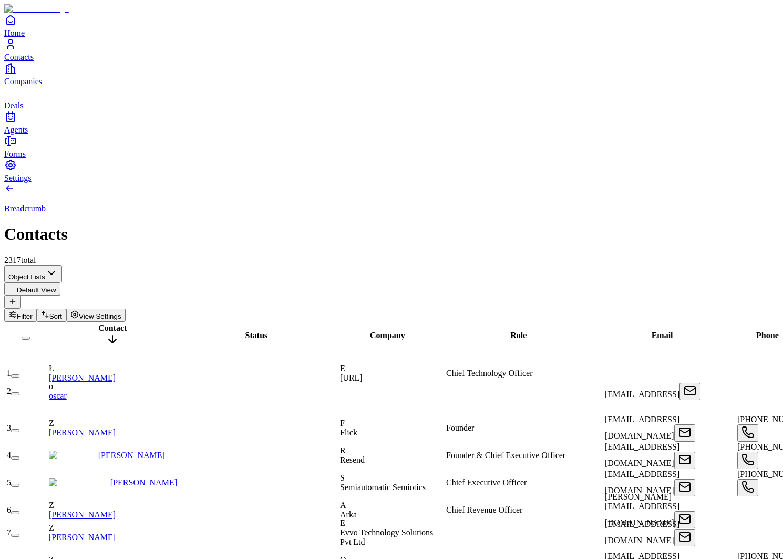
click at [106, 323] on span "Contact" at bounding box center [112, 327] width 28 height 9
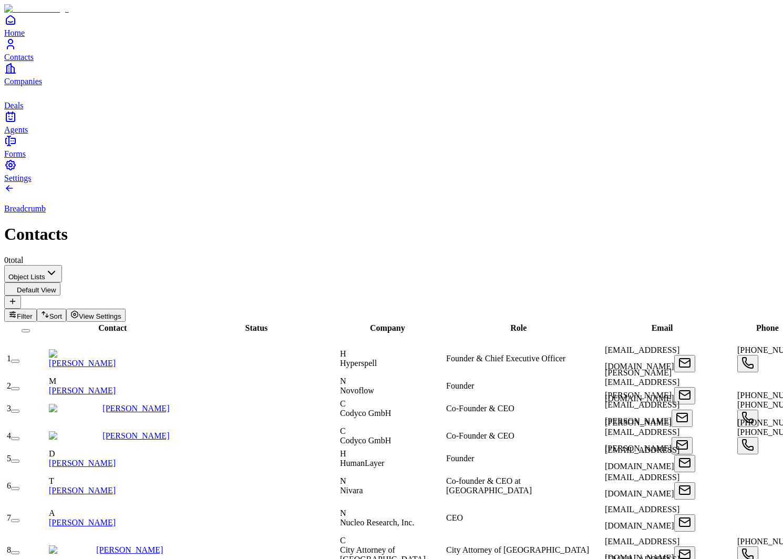
click at [392, 323] on span "Company" at bounding box center [387, 327] width 35 height 9
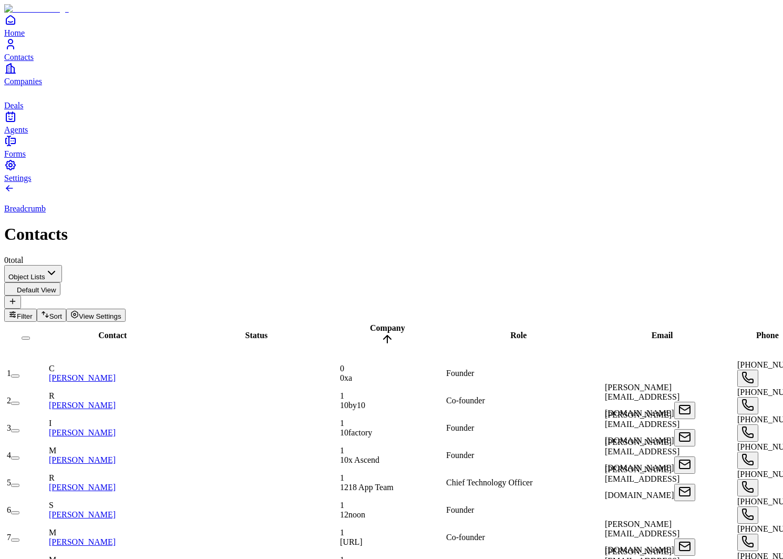
click at [392, 323] on span "Company" at bounding box center [387, 327] width 35 height 9
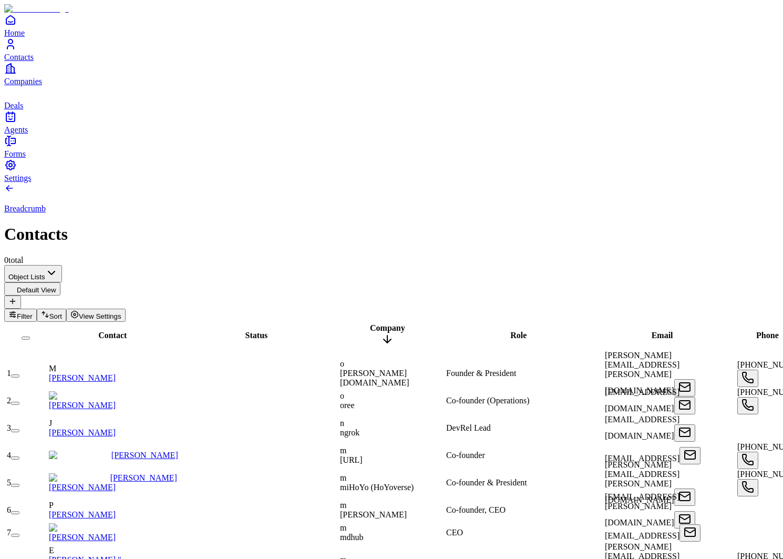
click at [392, 323] on span "Company" at bounding box center [387, 327] width 35 height 9
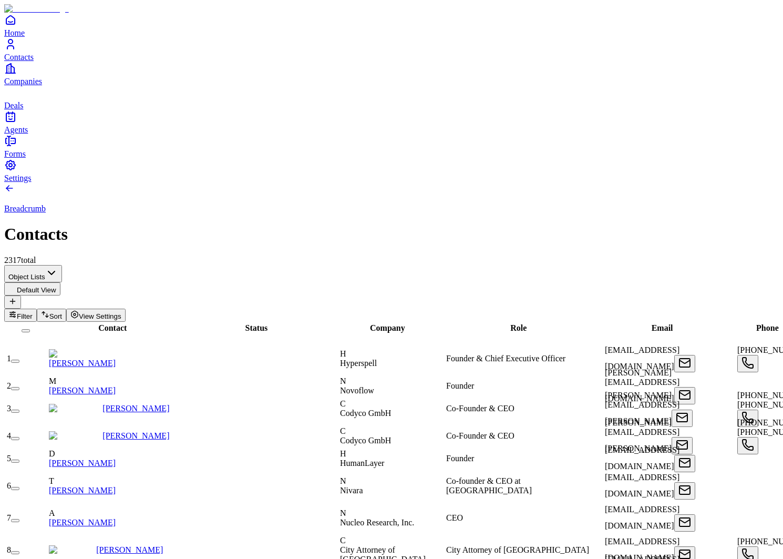
click at [107, 323] on span "Contact" at bounding box center [112, 327] width 28 height 9
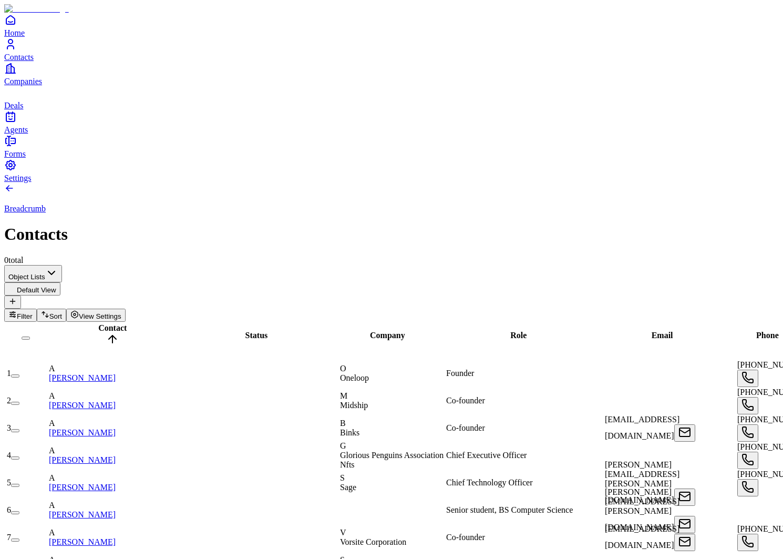
click at [98, 323] on span "Contact" at bounding box center [112, 327] width 28 height 9
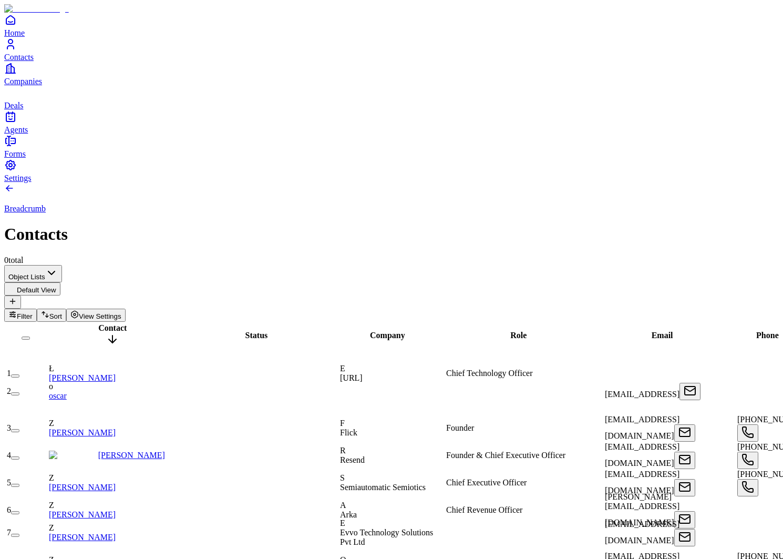
click at [111, 323] on div "Contact" at bounding box center [112, 335] width 129 height 24
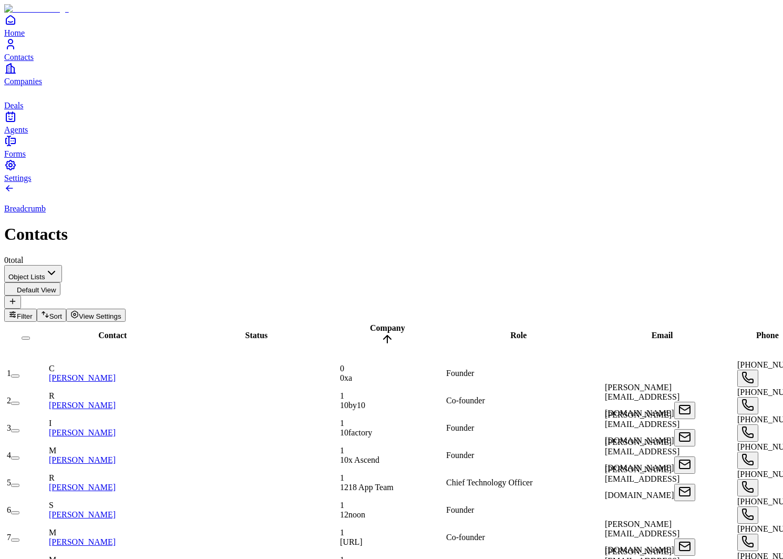
click at [98, 331] on span "Contact" at bounding box center [112, 335] width 28 height 9
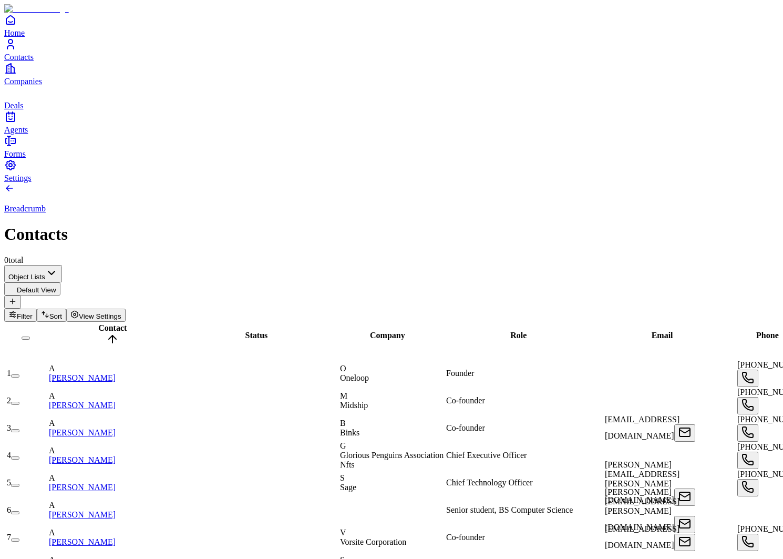
click at [98, 323] on span "Contact" at bounding box center [112, 327] width 28 height 9
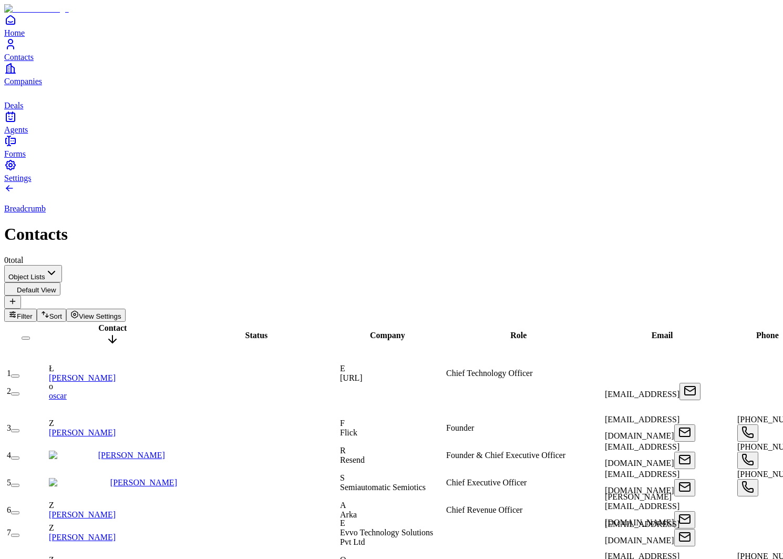
click at [98, 323] on span "Contact" at bounding box center [112, 327] width 28 height 9
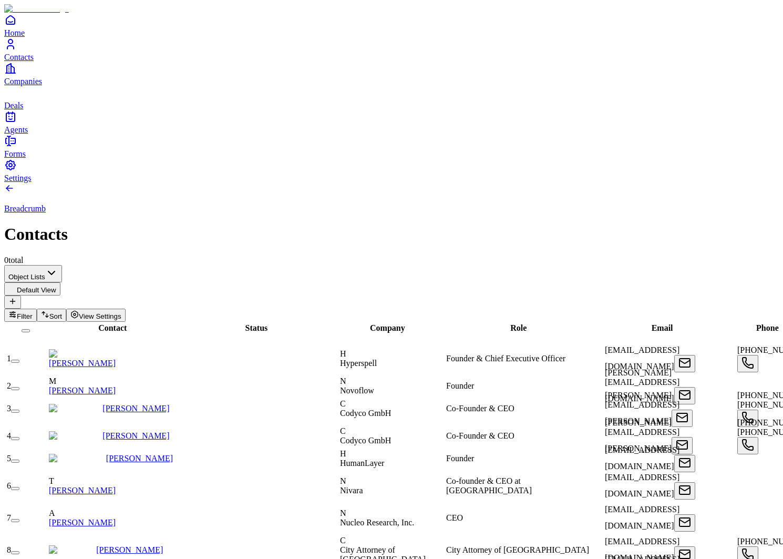
click at [397, 323] on span "Company" at bounding box center [387, 327] width 35 height 9
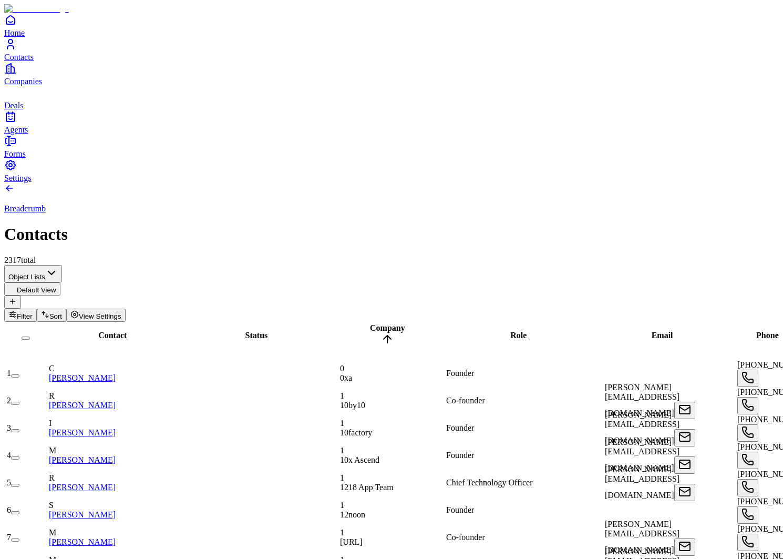
click at [397, 323] on span "Company" at bounding box center [387, 327] width 35 height 9
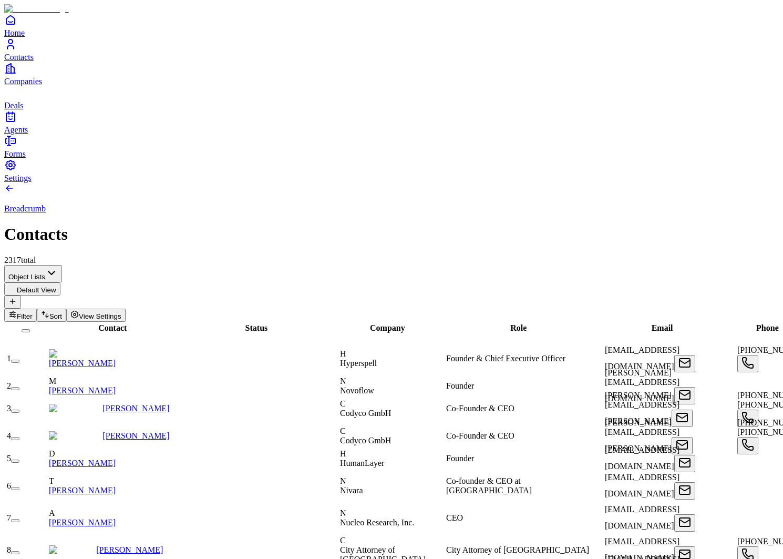
click at [511, 323] on span "Role" at bounding box center [519, 327] width 16 height 9
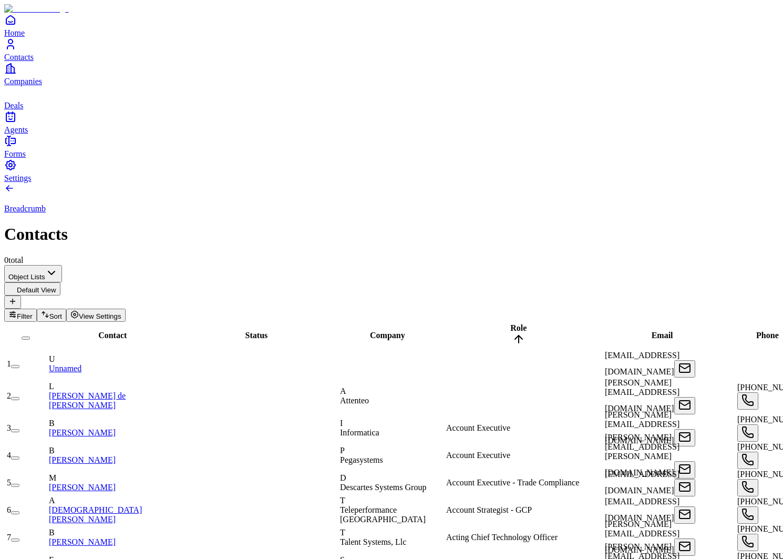
click at [511, 323] on span "Role" at bounding box center [519, 327] width 16 height 9
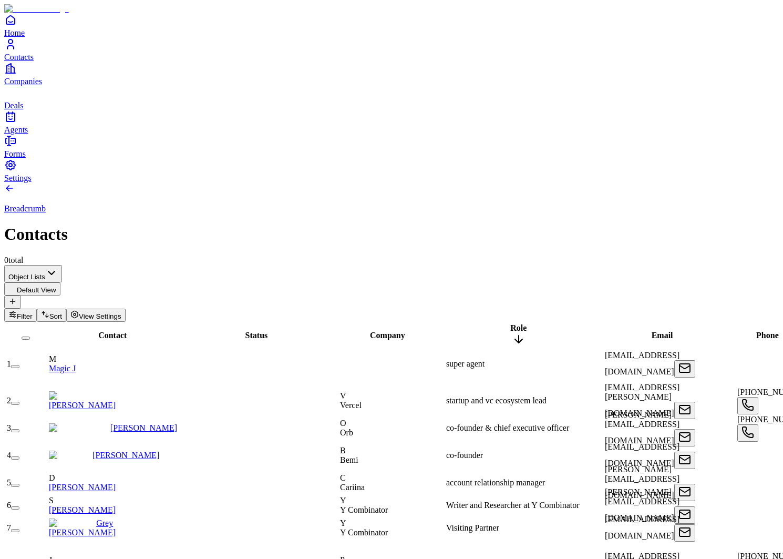
click at [511, 323] on span "Role" at bounding box center [519, 327] width 16 height 9
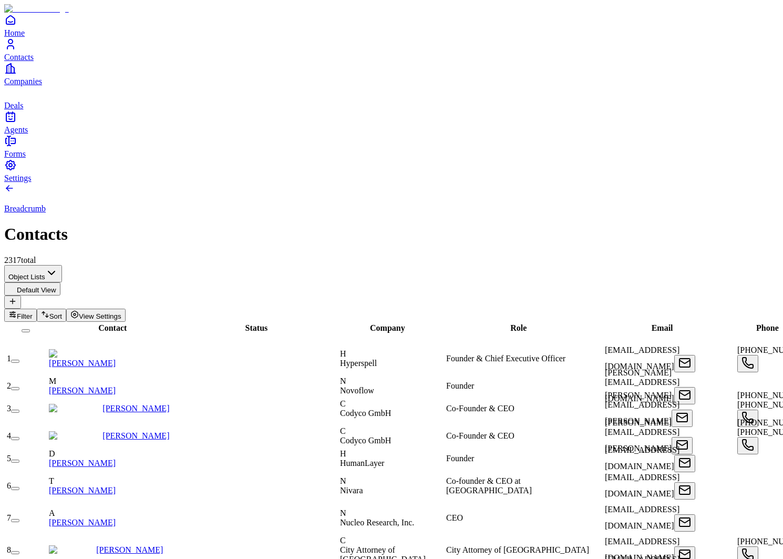
scroll to position [0, 230]
click at [652, 323] on span "Email" at bounding box center [663, 327] width 22 height 9
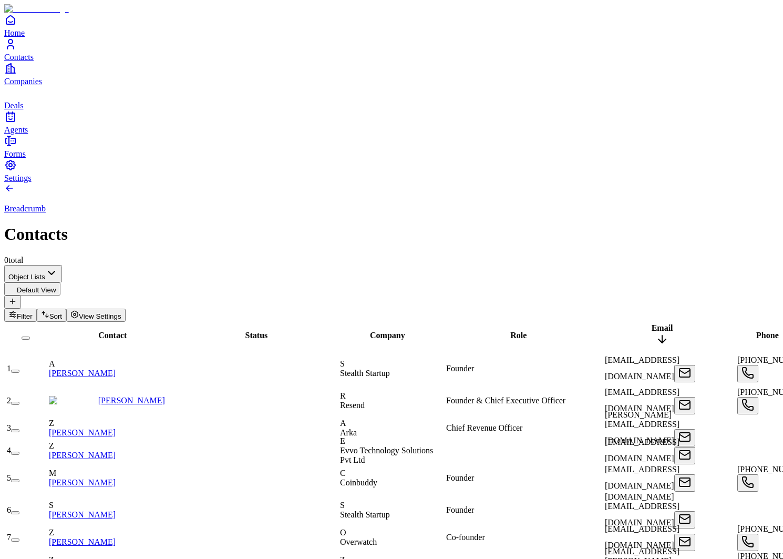
click at [652, 323] on span "Email" at bounding box center [663, 327] width 22 height 9
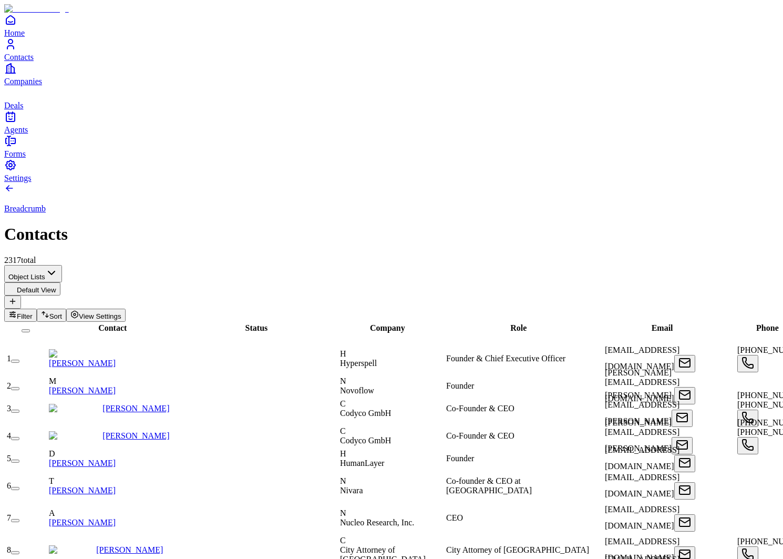
scroll to position [0, 462]
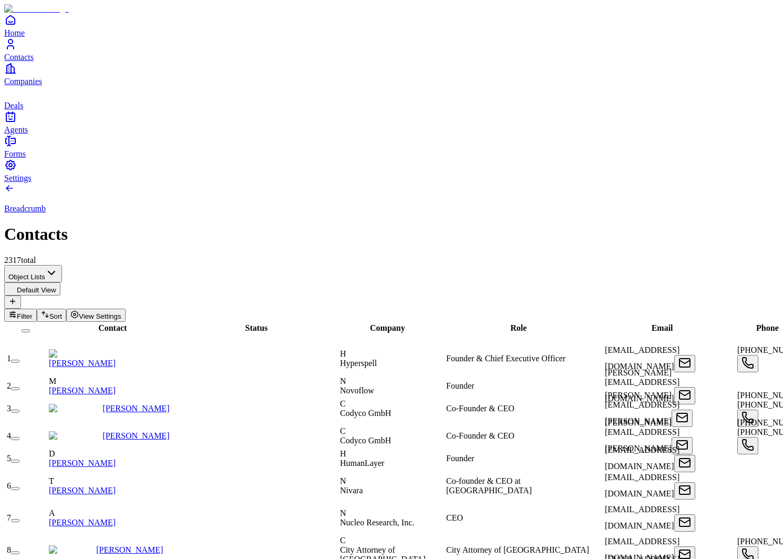
scroll to position [0, 0]
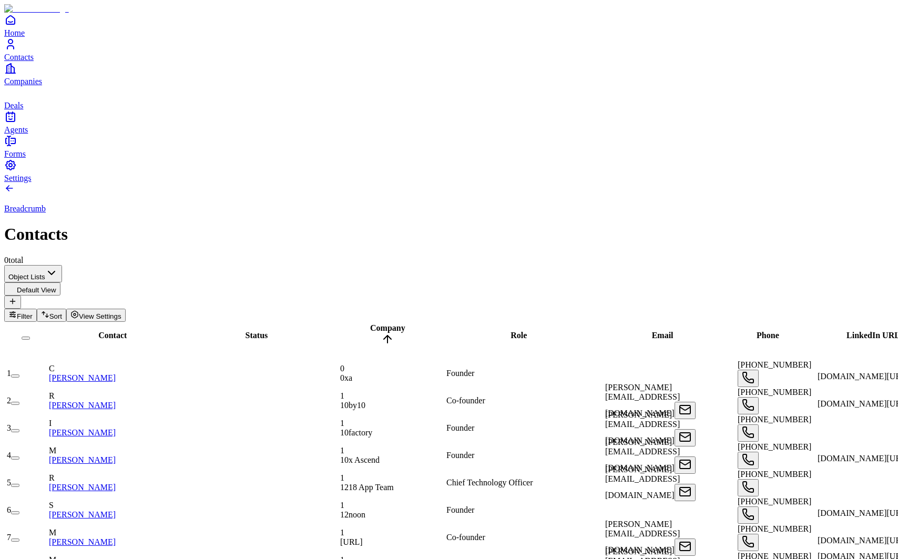
click at [101, 331] on span "Contact" at bounding box center [112, 335] width 28 height 9
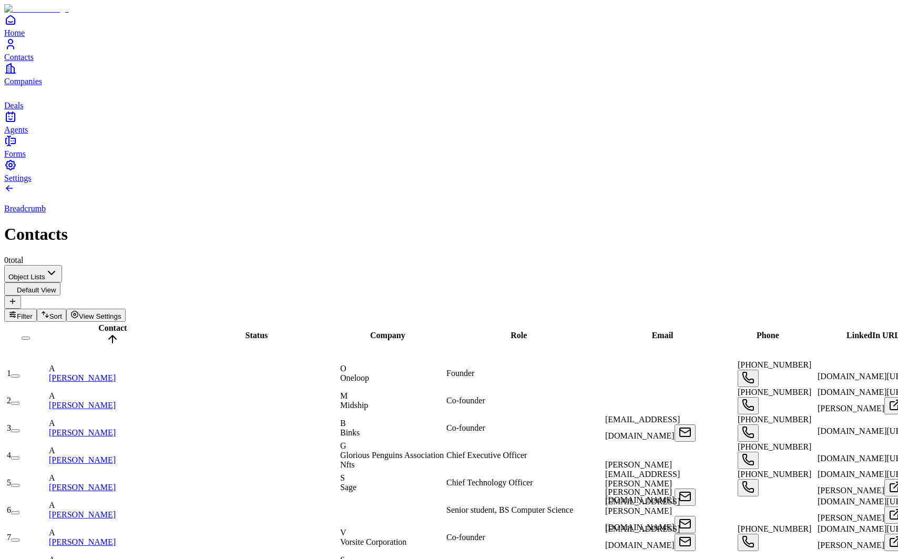
click at [511, 331] on span "Role" at bounding box center [519, 335] width 16 height 9
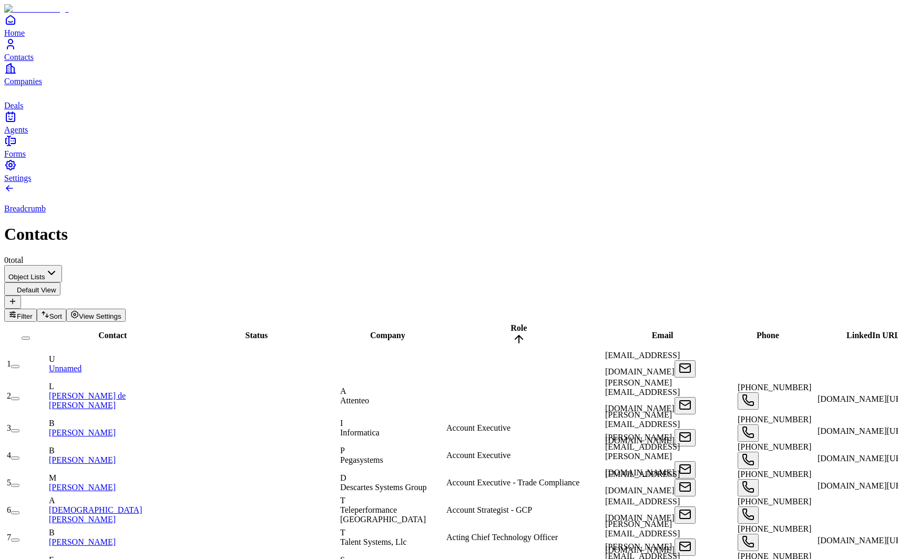
click at [652, 331] on span "Email" at bounding box center [663, 335] width 22 height 9
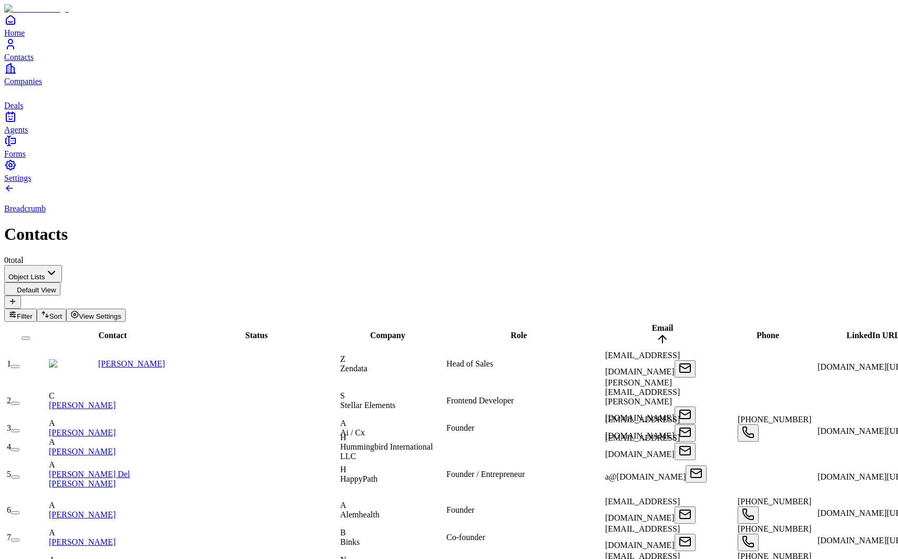
scroll to position [0, 228]
click at [783, 331] on span "LinkedIn URL" at bounding box center [874, 335] width 54 height 9
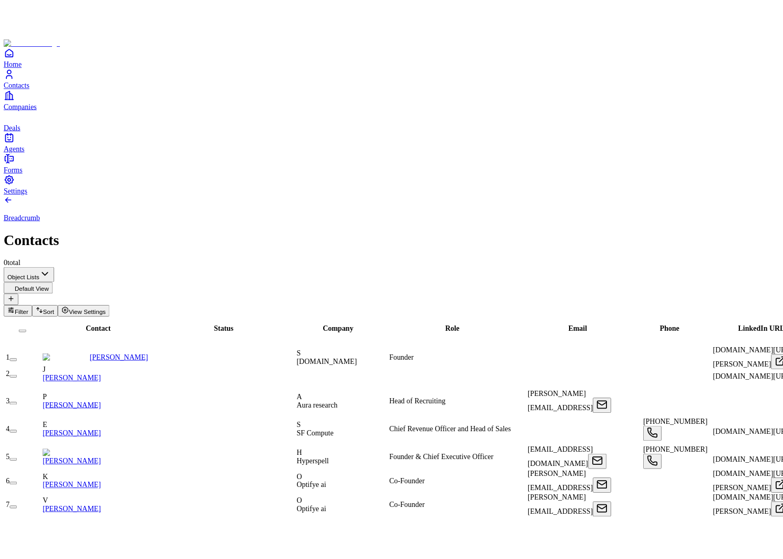
scroll to position [0, 348]
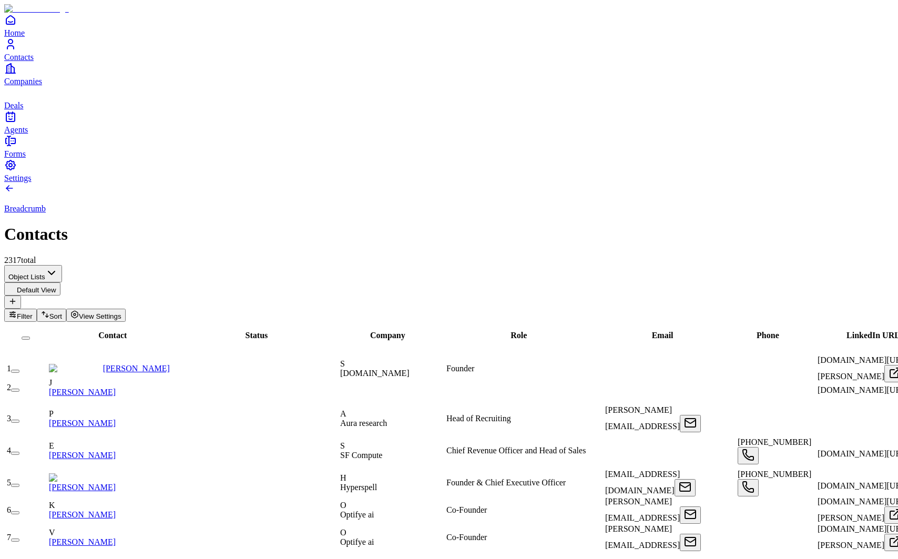
click at [629, 265] on div "Object Lists Default View Filter Sort View Settings" at bounding box center [449, 293] width 890 height 57
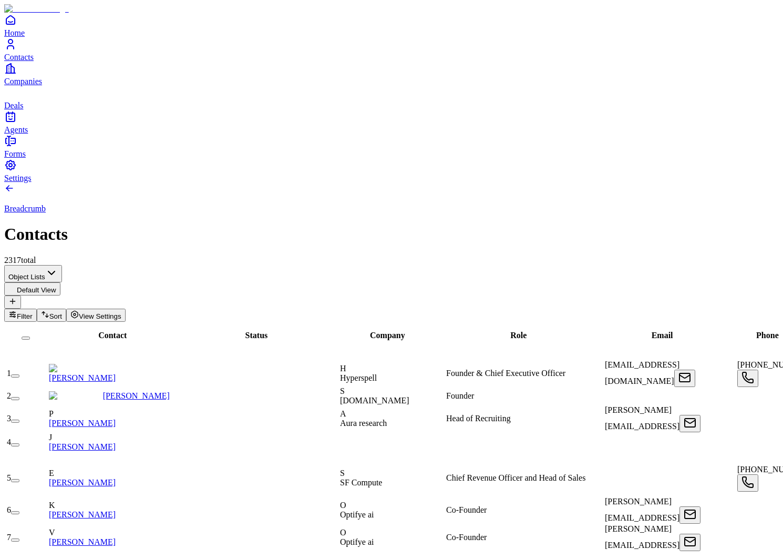
click at [652, 331] on span "Email" at bounding box center [663, 335] width 22 height 9
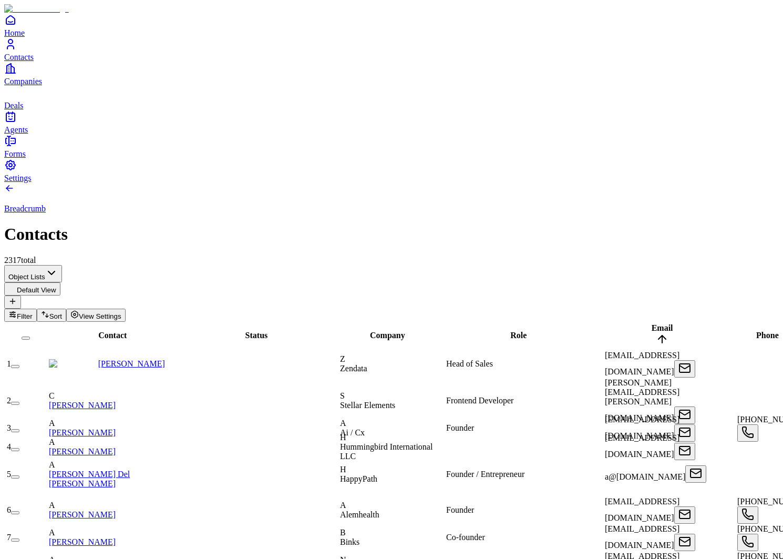
click at [652, 323] on span "Email" at bounding box center [663, 327] width 22 height 9
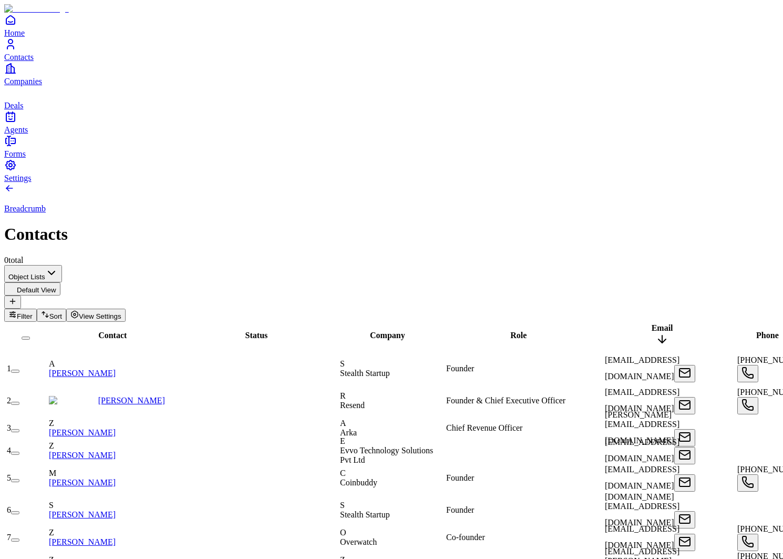
click at [652, 323] on span "Email" at bounding box center [663, 327] width 22 height 9
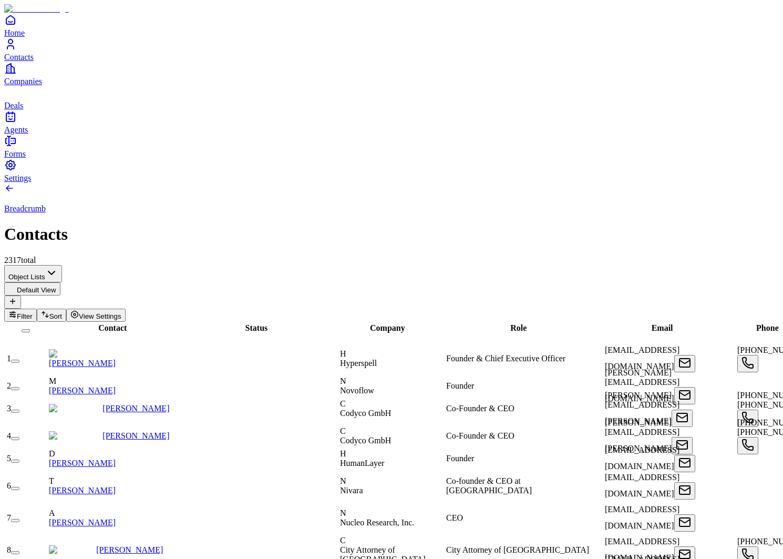
scroll to position [0, 462]
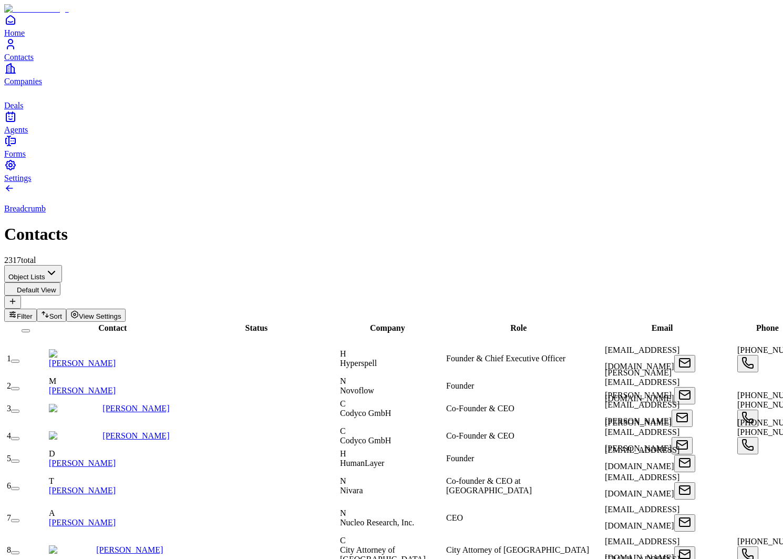
click at [102, 323] on span "Contact" at bounding box center [112, 327] width 28 height 9
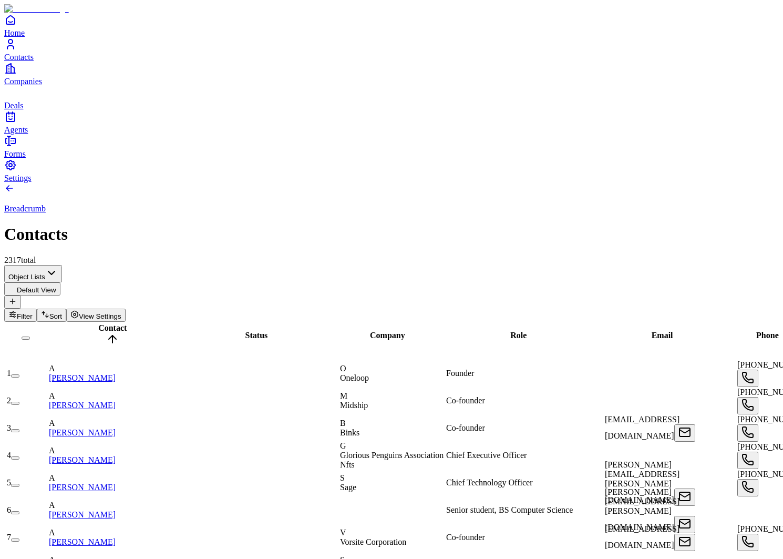
click at [102, 323] on span "Contact" at bounding box center [112, 327] width 28 height 9
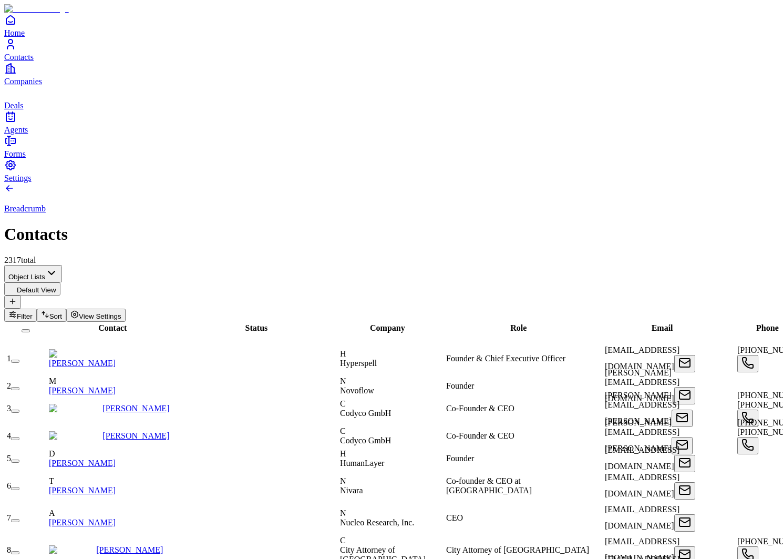
click at [33, 312] on span "Filter" at bounding box center [25, 316] width 16 height 8
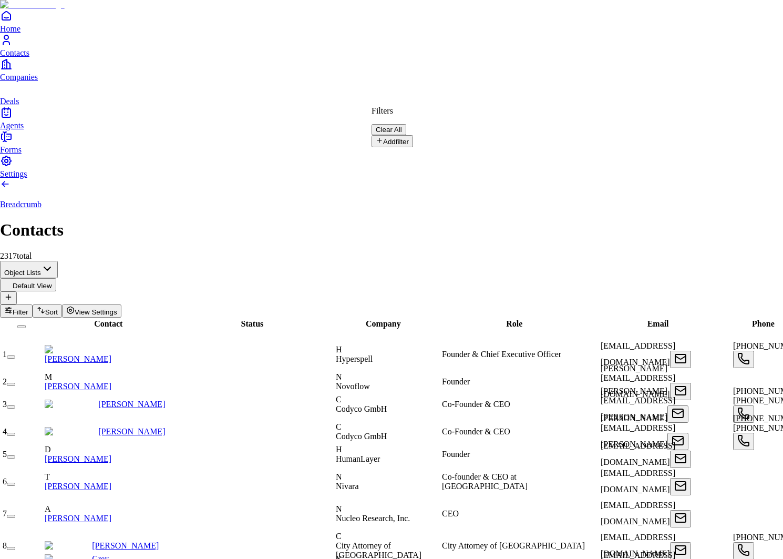
click at [400, 135] on button "Add filter" at bounding box center [393, 141] width 42 height 12
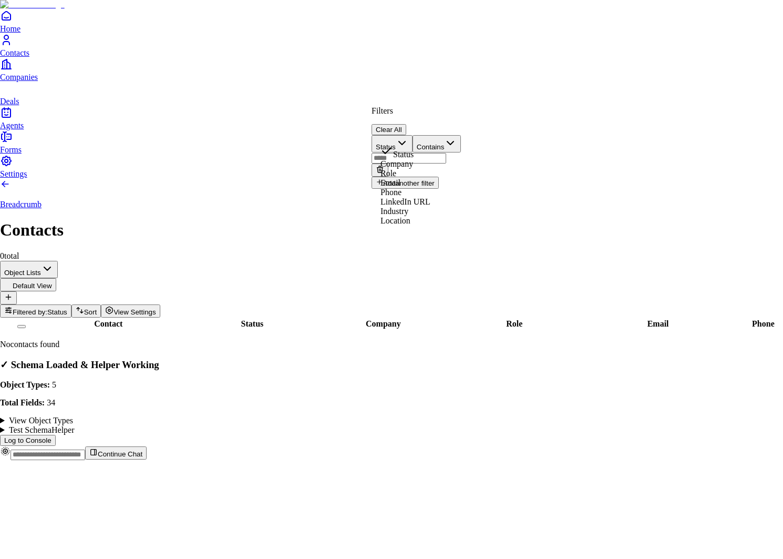
click at [413, 140] on button "Status" at bounding box center [392, 143] width 41 height 17
click at [472, 138] on button "Contains" at bounding box center [447, 143] width 49 height 17
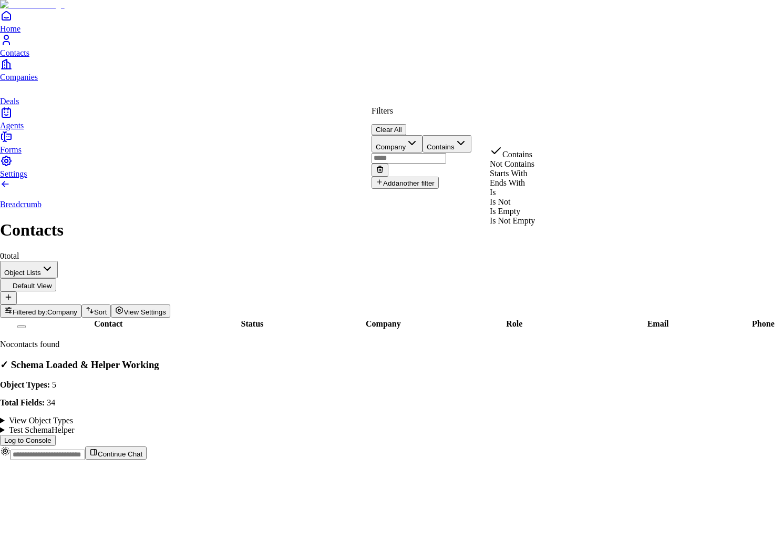
click at [472, 138] on button "Contains" at bounding box center [447, 143] width 49 height 17
click at [423, 135] on button "Company" at bounding box center [397, 143] width 51 height 17
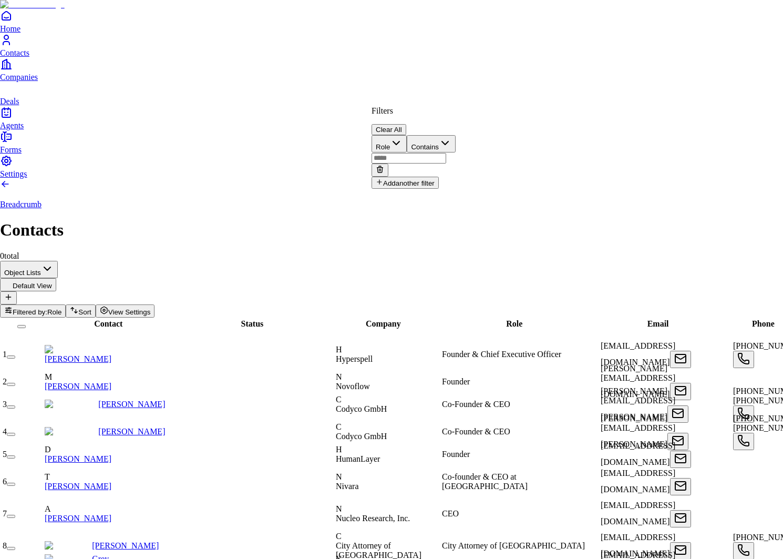
click at [446, 153] on input "text" at bounding box center [409, 158] width 75 height 11
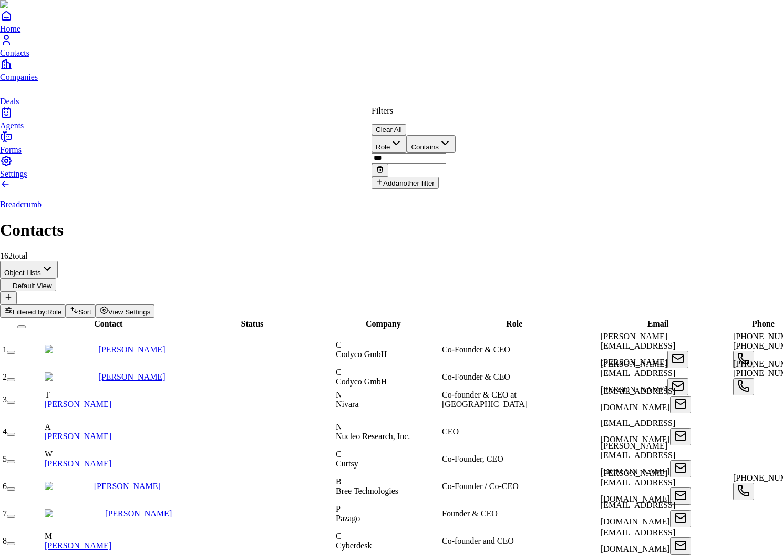
type input "***"
click at [407, 138] on button "Role" at bounding box center [389, 143] width 35 height 17
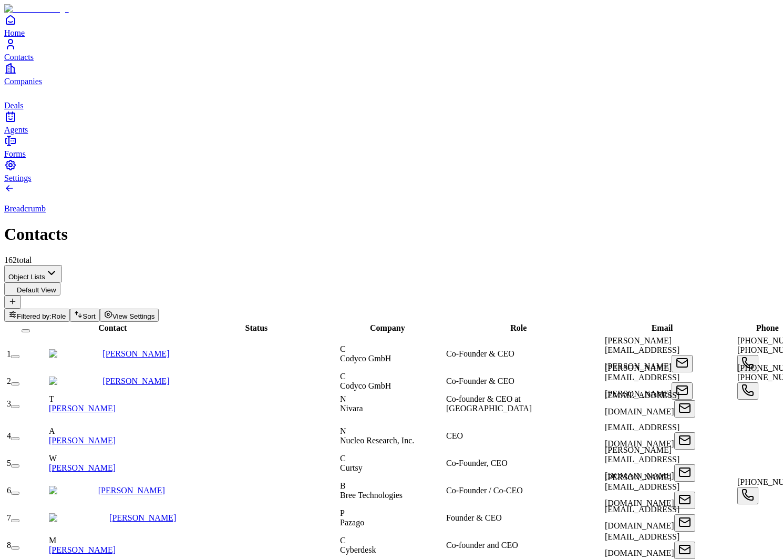
scroll to position [0, 462]
click at [746, 183] on div "Breadcrumb Contacts 162 total" at bounding box center [391, 224] width 775 height 82
click at [155, 312] on span "View Settings" at bounding box center [134, 316] width 43 height 8
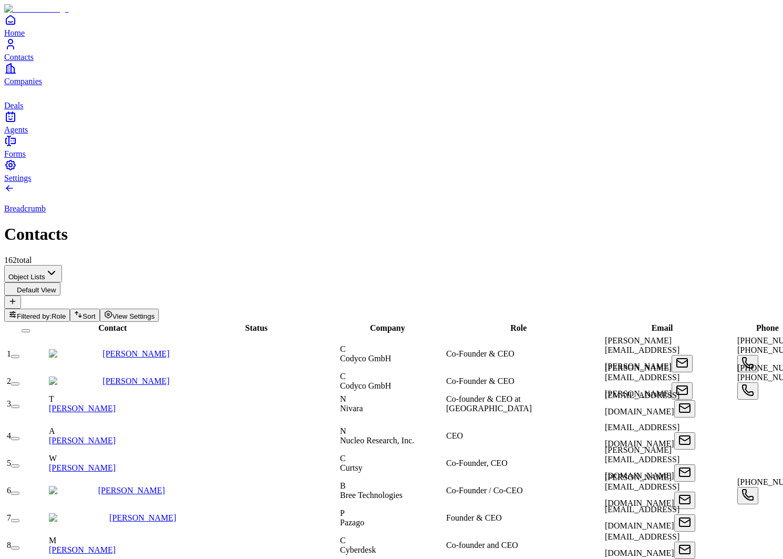
click at [52, 312] on span "Filtered by:" at bounding box center [34, 316] width 35 height 8
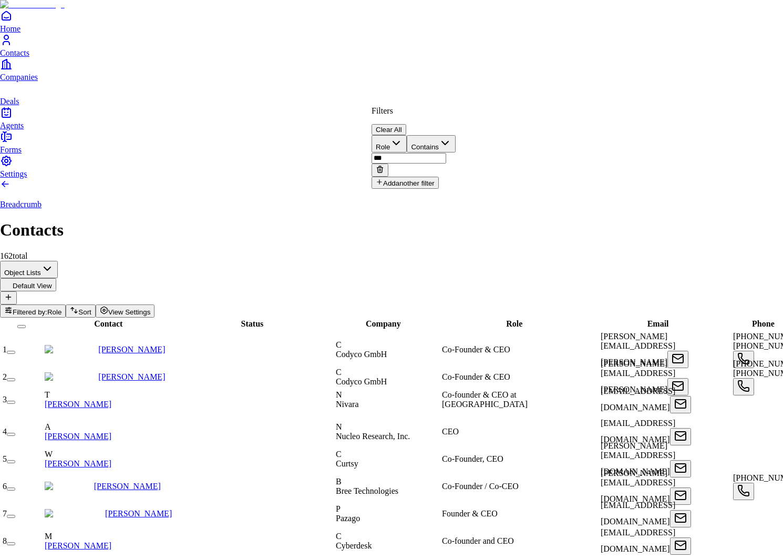
click at [406, 124] on button "Clear All" at bounding box center [389, 129] width 35 height 11
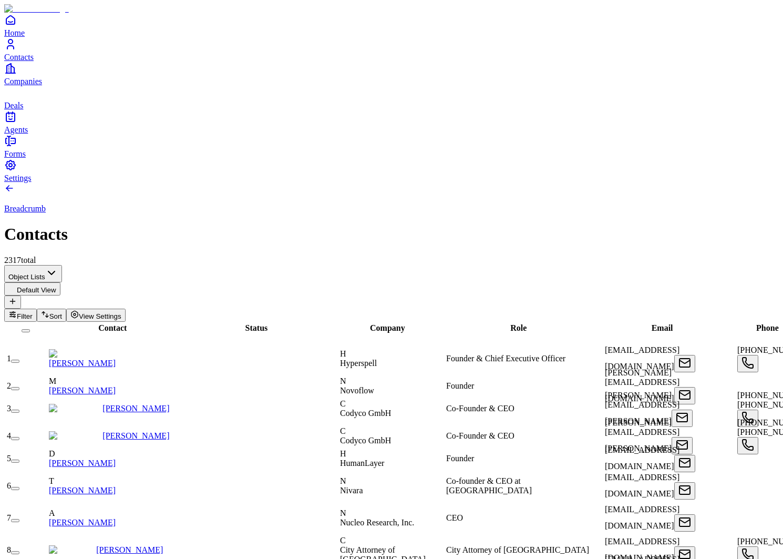
click at [116, 359] on link "[PERSON_NAME]" at bounding box center [82, 363] width 67 height 9
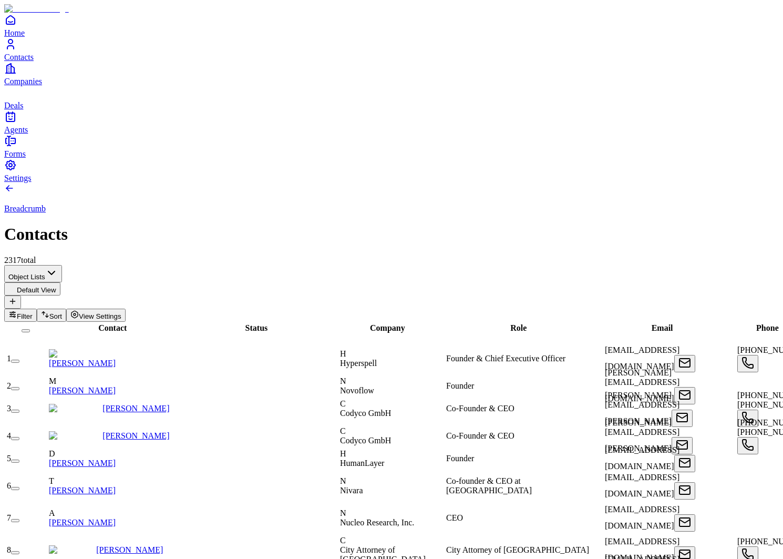
click at [19, 437] on button "button" at bounding box center [15, 438] width 8 height 3
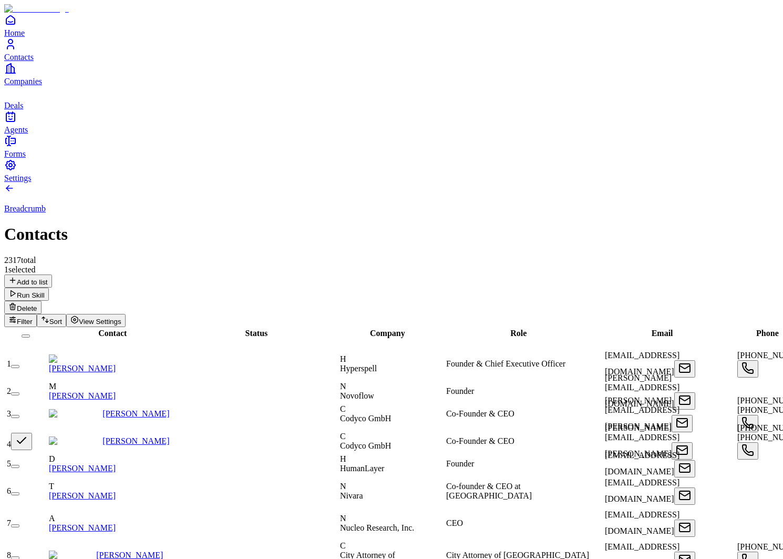
click at [42, 301] on button "Delete" at bounding box center [22, 307] width 37 height 13
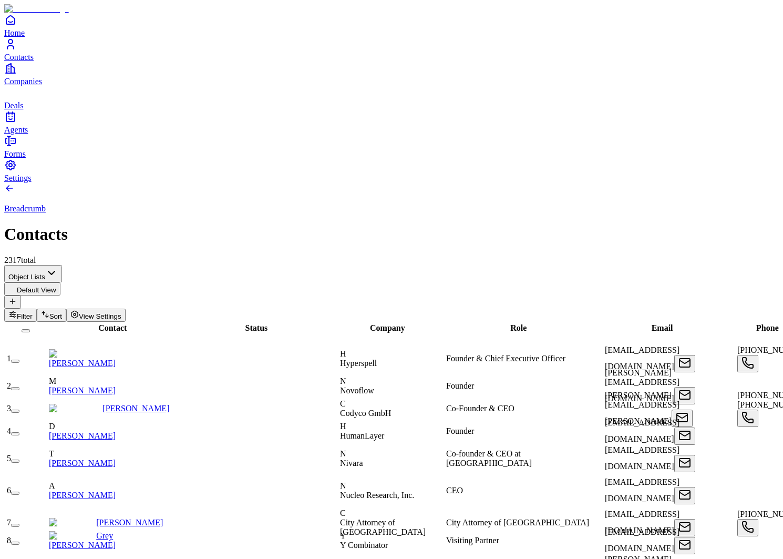
click at [116, 431] on link "[PERSON_NAME]" at bounding box center [82, 435] width 67 height 9
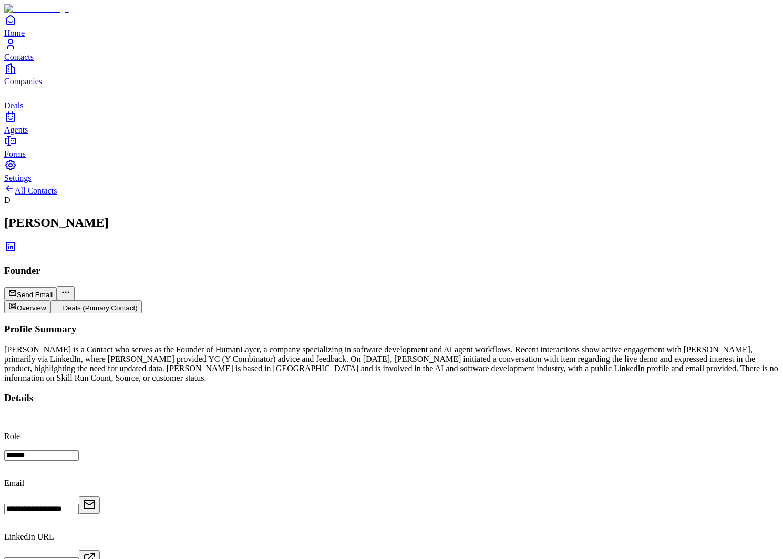
scroll to position [365, 0]
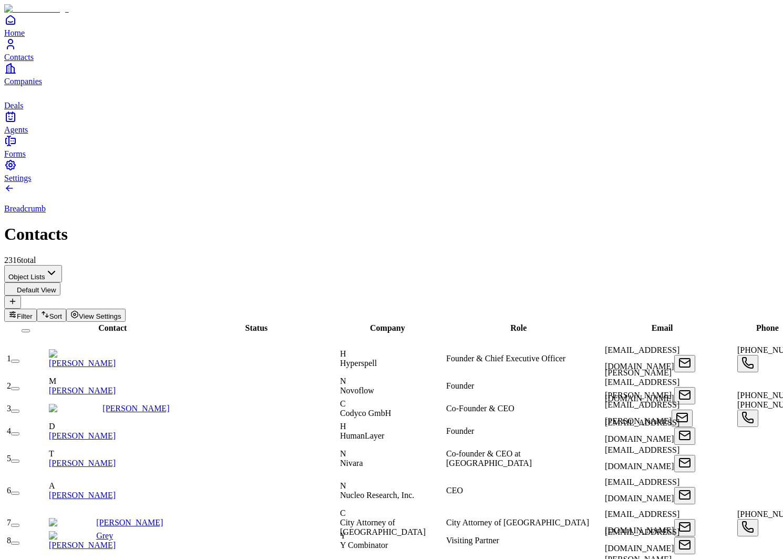
scroll to position [26, 0]
click at [116, 531] on link "Grey [PERSON_NAME]" at bounding box center [82, 540] width 67 height 18
drag, startPoint x: 470, startPoint y: 120, endPoint x: 513, endPoint y: 120, distance: 43.1
click at [513, 323] on tr "Contact Status Company Role Email Phone LinkedIn URL Industry Location" at bounding box center [603, 328] width 1196 height 11
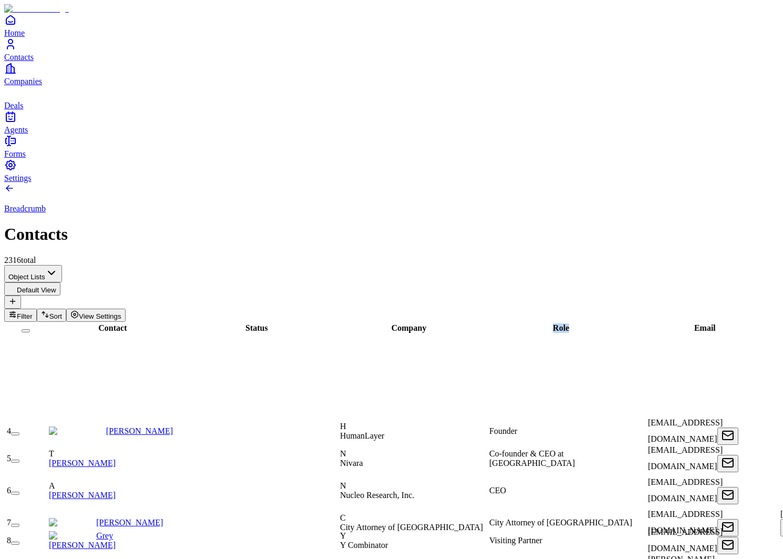
scroll to position [289, 0]
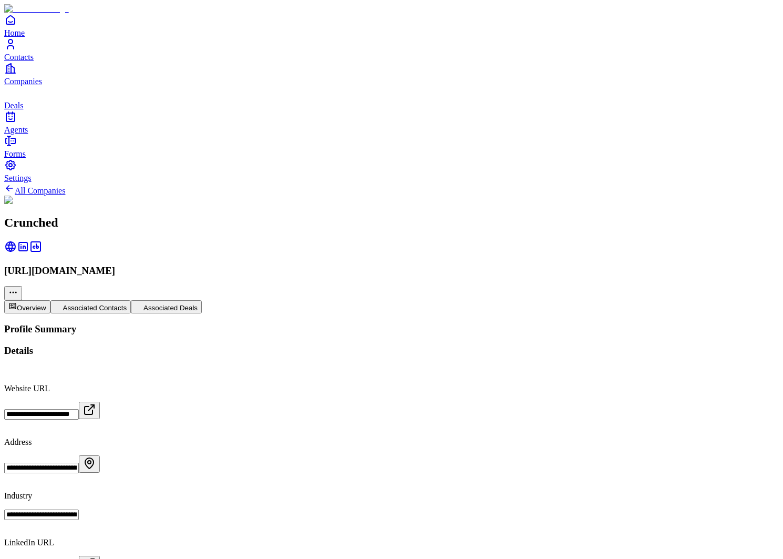
click at [131, 300] on button "Associated Contacts" at bounding box center [90, 306] width 81 height 13
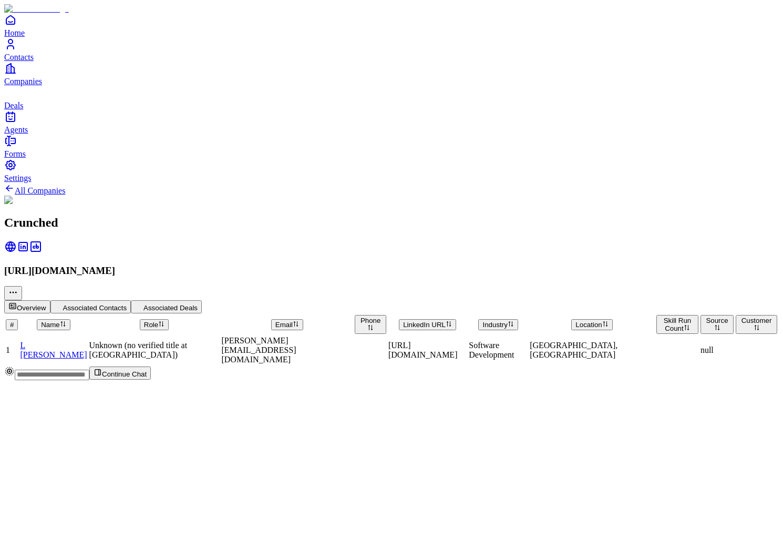
click at [188, 341] on span "Unknown (no verified title at [GEOGRAPHIC_DATA])" at bounding box center [138, 350] width 98 height 18
click at [87, 350] on span "[PERSON_NAME]" at bounding box center [53, 354] width 67 height 9
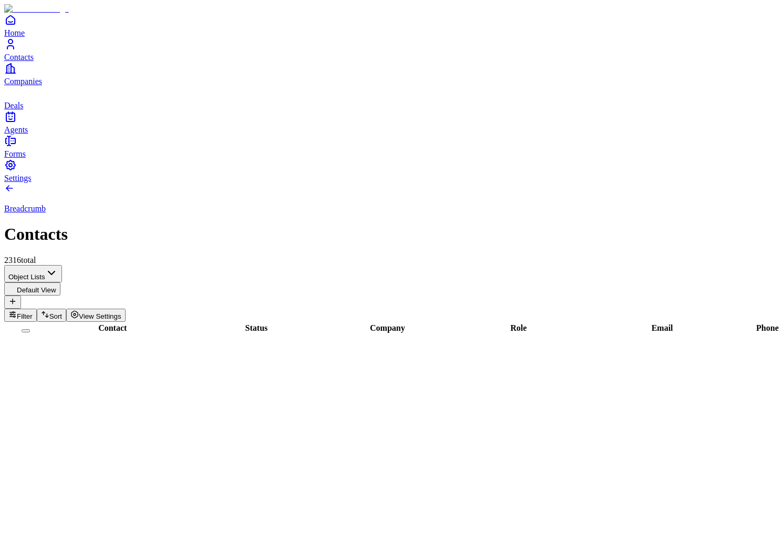
scroll to position [513, 0]
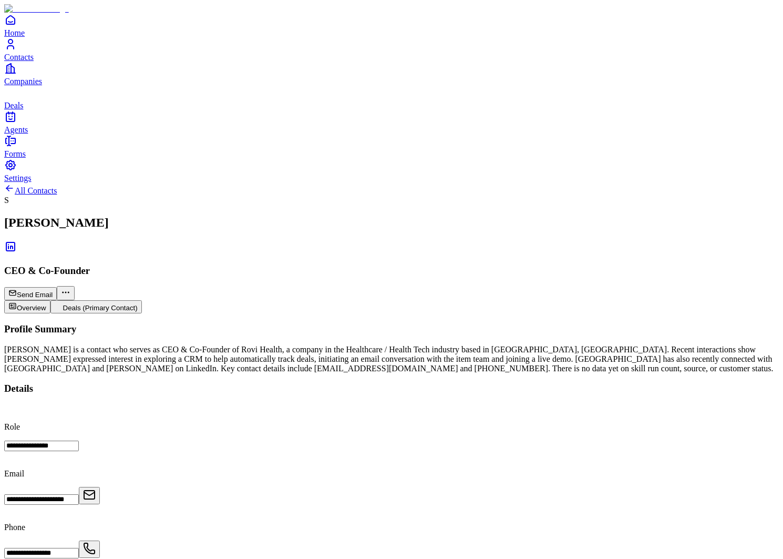
scroll to position [136, 0]
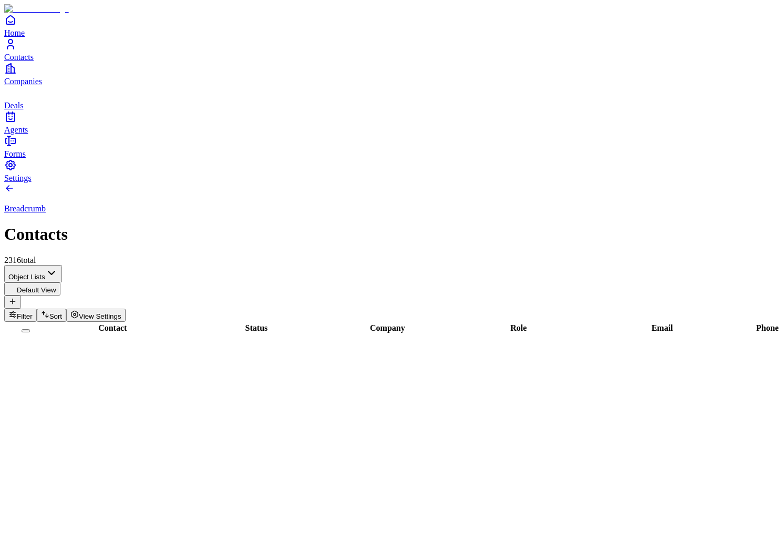
scroll to position [1642, 0]
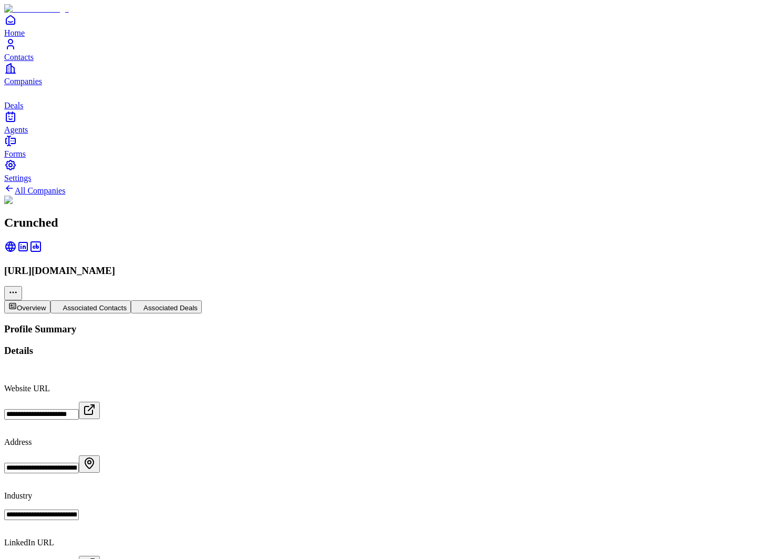
click at [202, 300] on button "Associated Deals" at bounding box center [166, 306] width 71 height 13
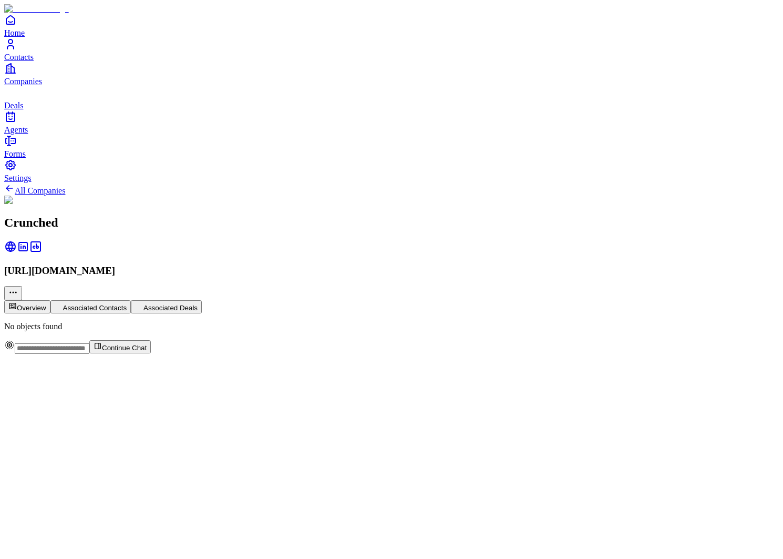
click at [131, 300] on button "Associated Contacts" at bounding box center [90, 306] width 81 height 13
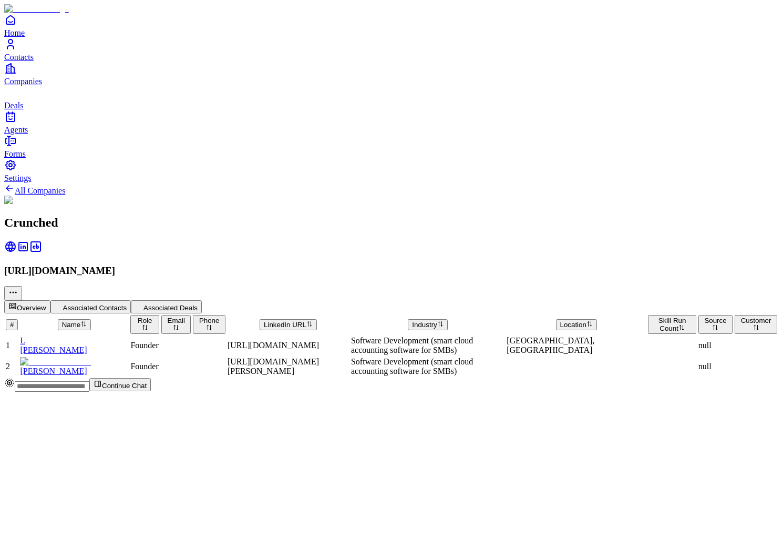
click at [50, 300] on button "Overview" at bounding box center [27, 306] width 46 height 13
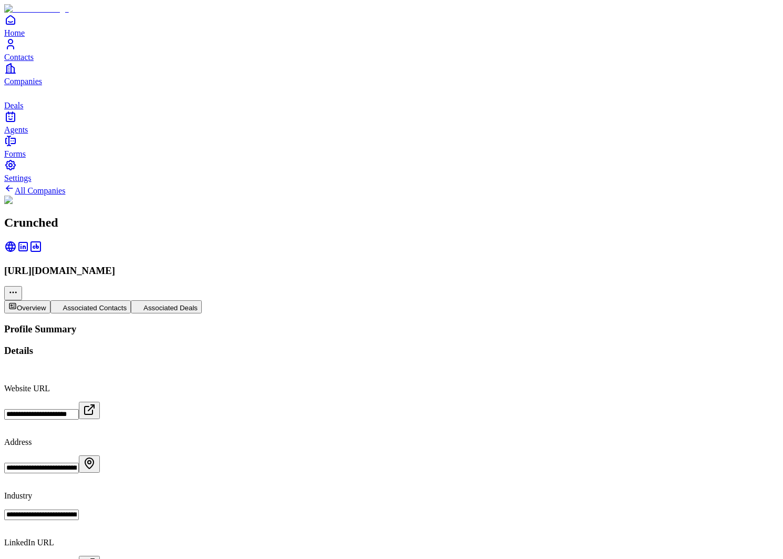
click at [131, 300] on button "Associated Contacts" at bounding box center [90, 306] width 81 height 13
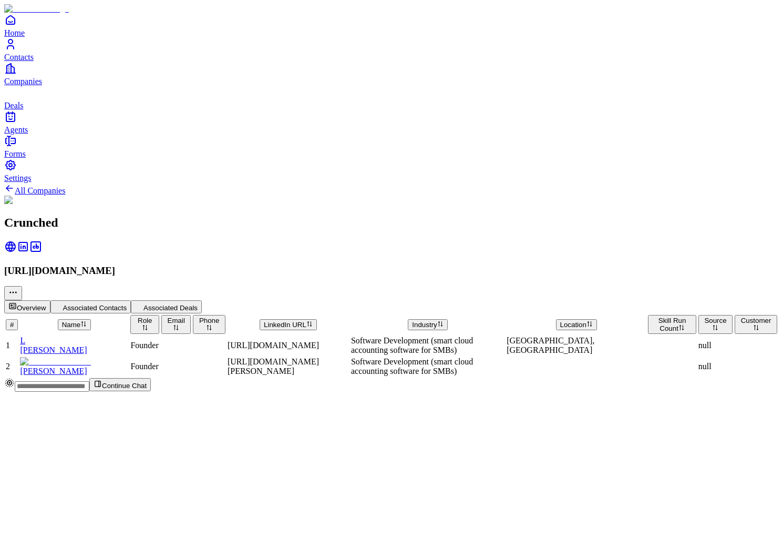
click at [87, 345] on span "Lars Gjardar Musæus" at bounding box center [53, 349] width 67 height 9
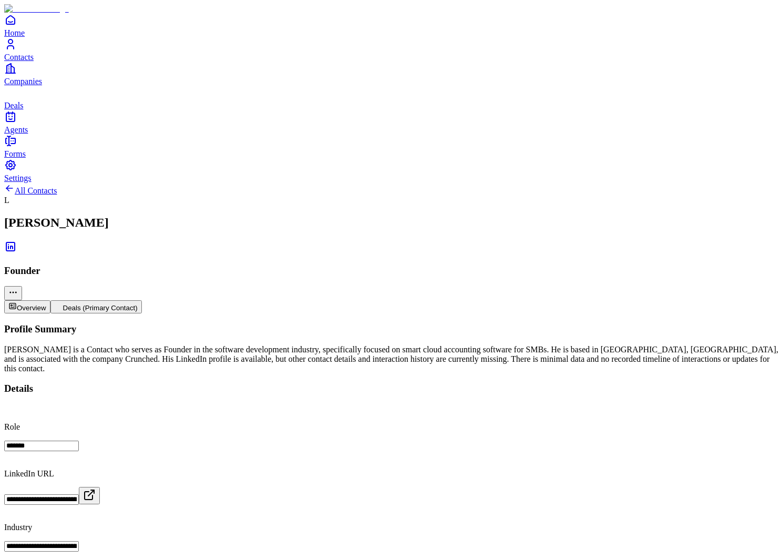
type input "**********"
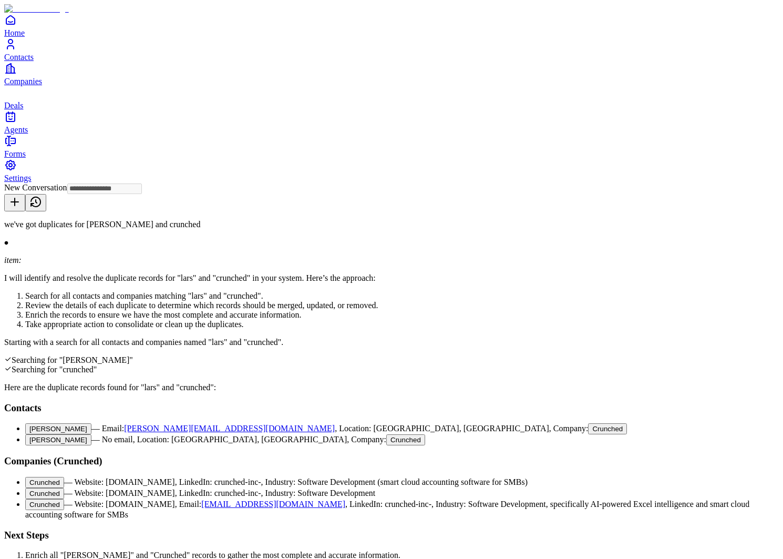
scroll to position [243, 0]
type input "**********"
type textarea "*****"
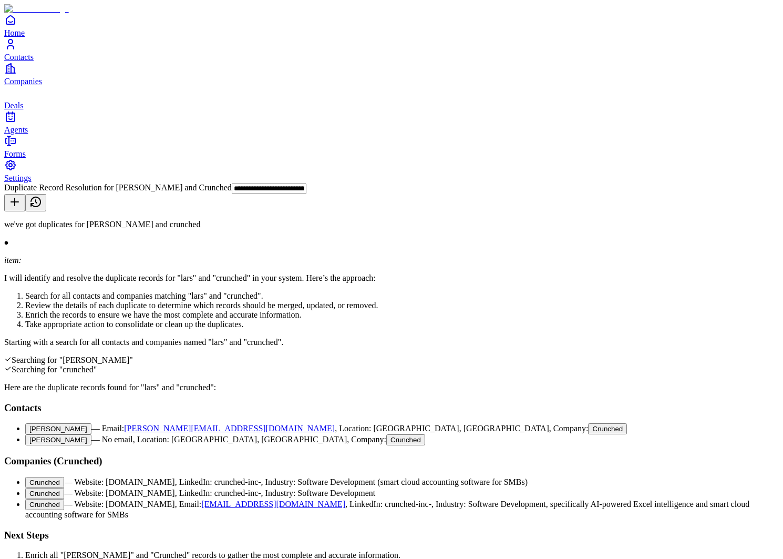
scroll to position [1836, 0]
type textarea "**********"
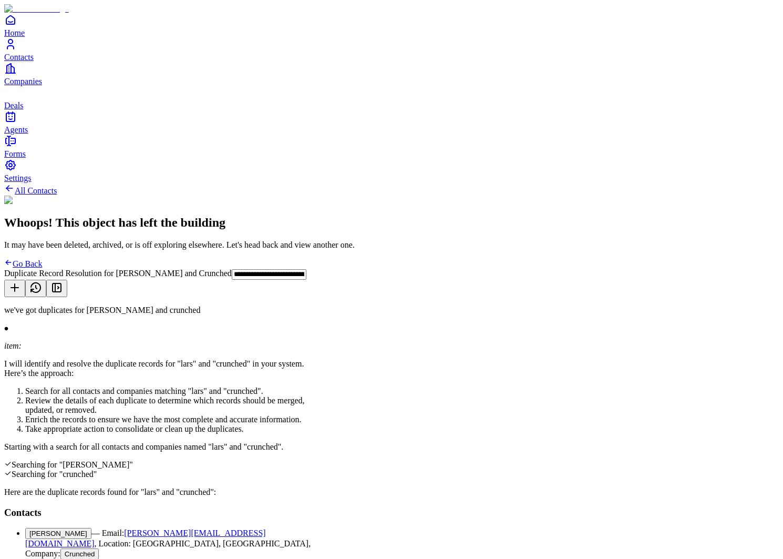
scroll to position [1983, 0]
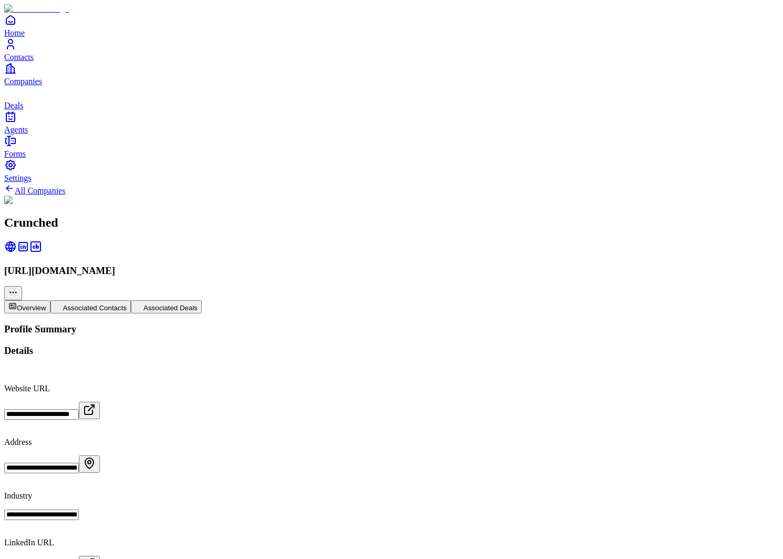
scroll to position [1976, 0]
click at [131, 300] on button "Associated Contacts" at bounding box center [90, 306] width 81 height 13
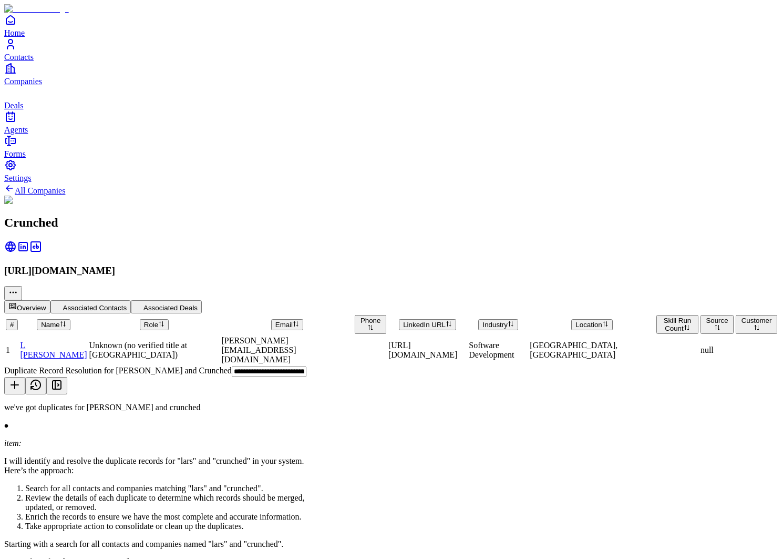
click at [50, 300] on button "Overview" at bounding box center [27, 306] width 46 height 13
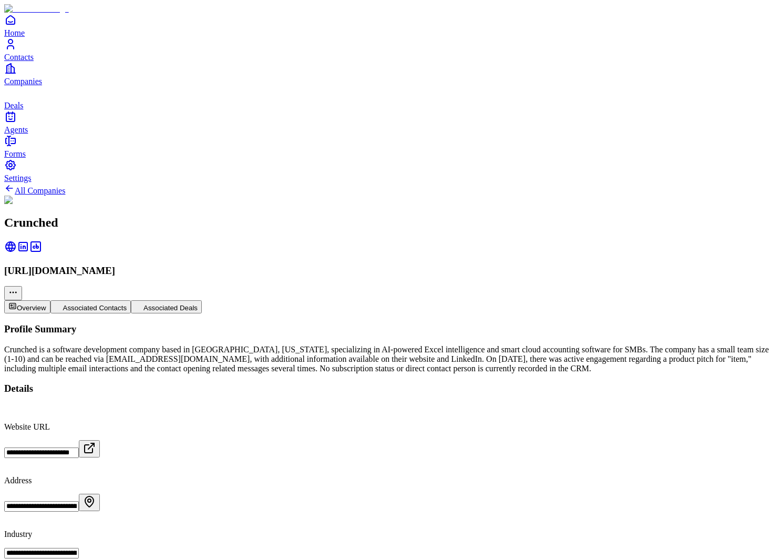
scroll to position [2158, 0]
type textarea "**********"
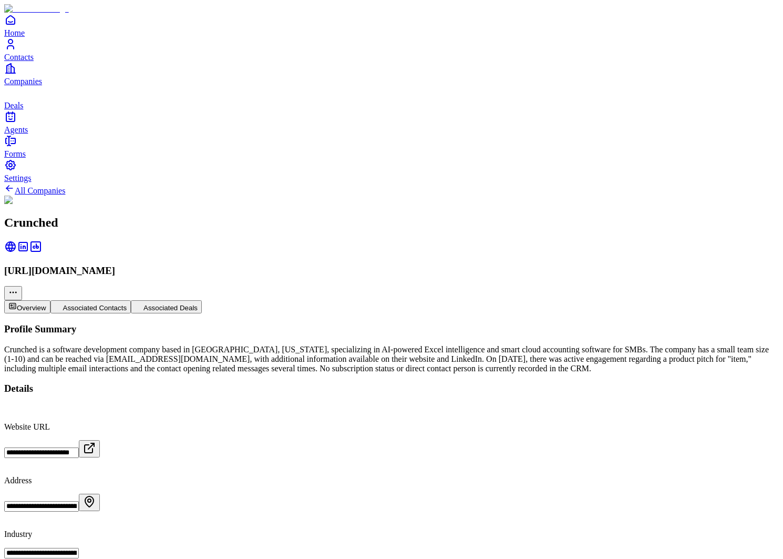
copy p "46903"
paste textarea "**********"
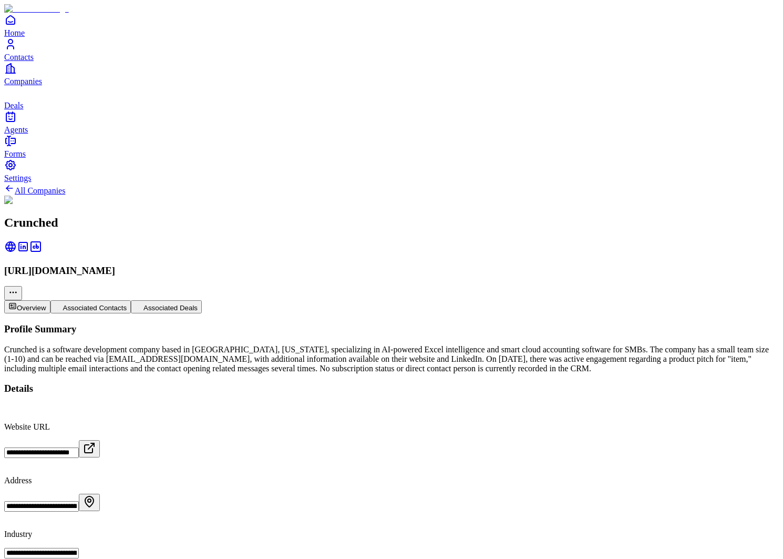
copy div "46903"
copy div "46899"
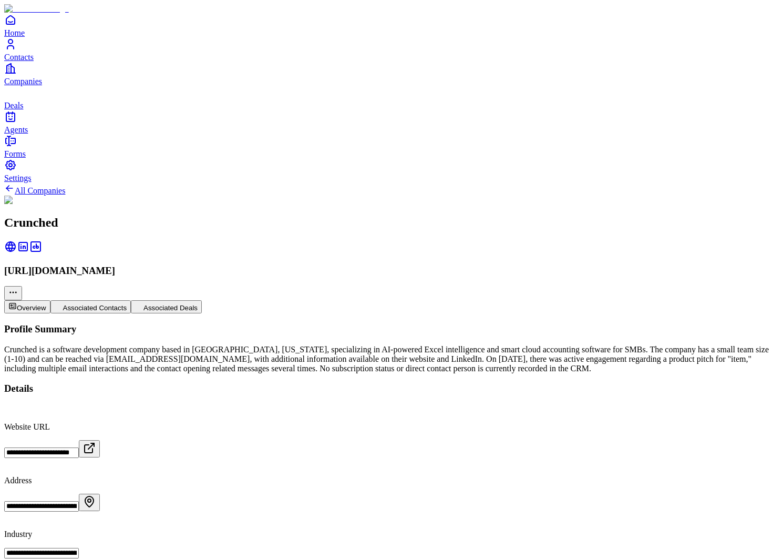
paste textarea "**********"
type textarea "**********"
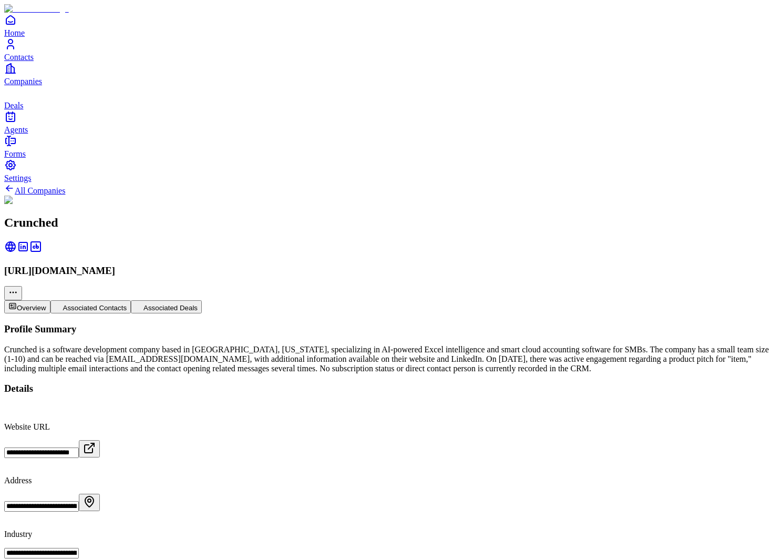
scroll to position [2846, 0]
click at [188, 265] on h3 "[URL][DOMAIN_NAME]" at bounding box center [391, 271] width 775 height 12
click at [177, 265] on h3 "[URL][DOMAIN_NAME]" at bounding box center [391, 271] width 775 height 12
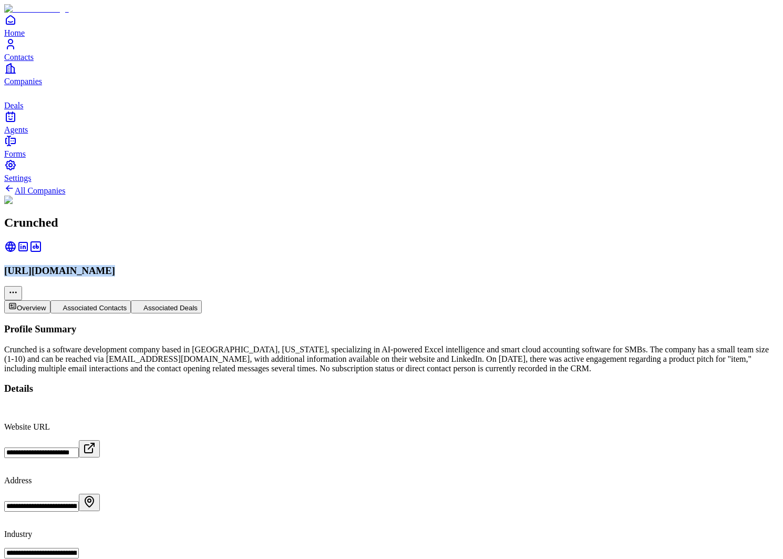
click at [177, 265] on h3 "[URL][DOMAIN_NAME]" at bounding box center [391, 271] width 775 height 12
click at [17, 240] on icon at bounding box center [10, 246] width 13 height 13
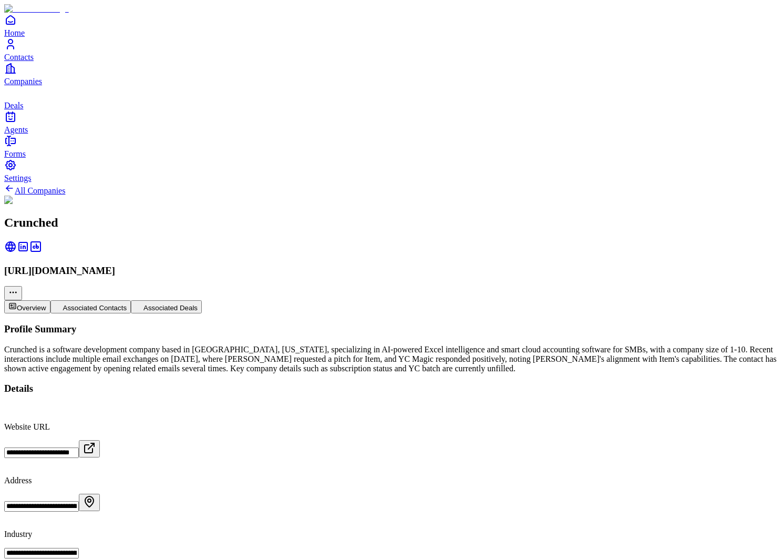
type input "***"
click at [131, 300] on button "Associated Contacts" at bounding box center [90, 306] width 81 height 13
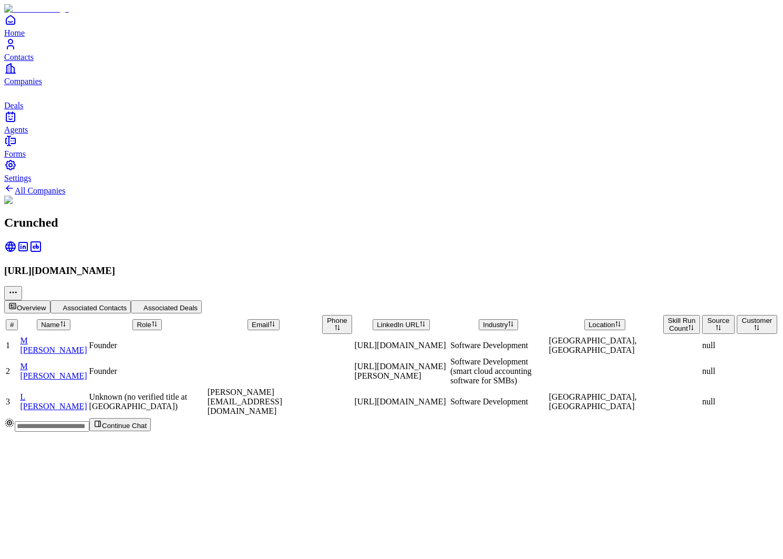
click at [32, 62] on span "Contacts" at bounding box center [18, 57] width 29 height 9
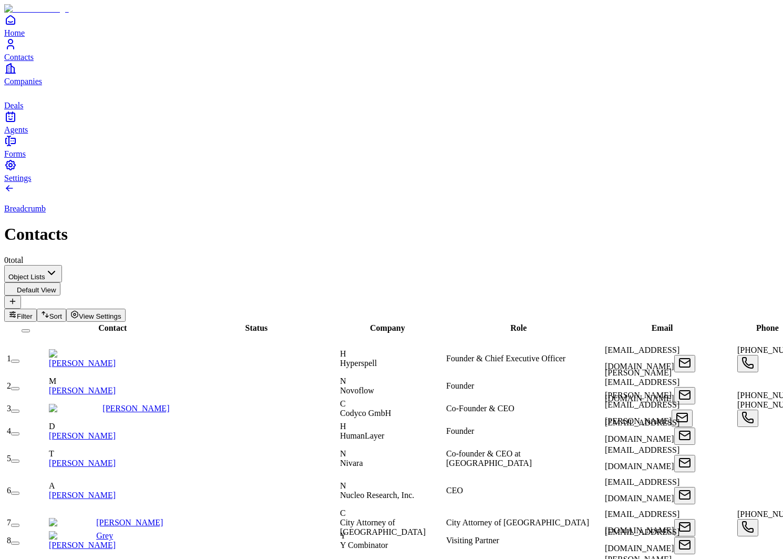
click at [98, 323] on span "Contact" at bounding box center [112, 327] width 28 height 9
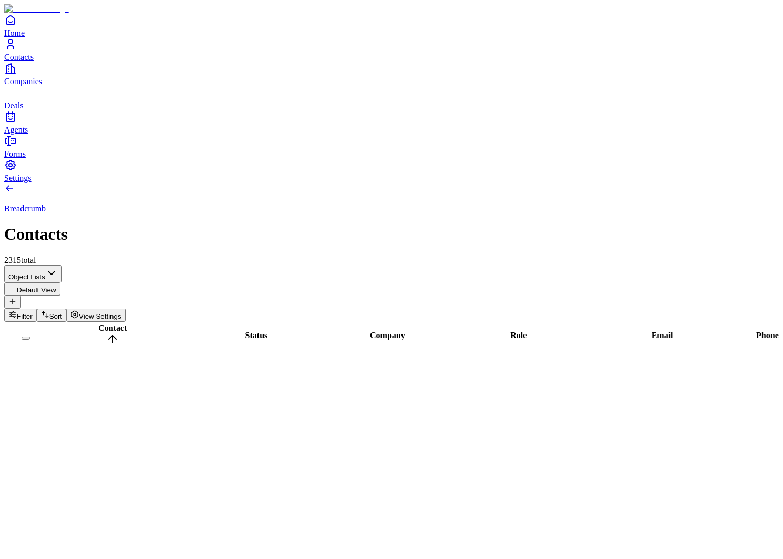
scroll to position [22406, 414]
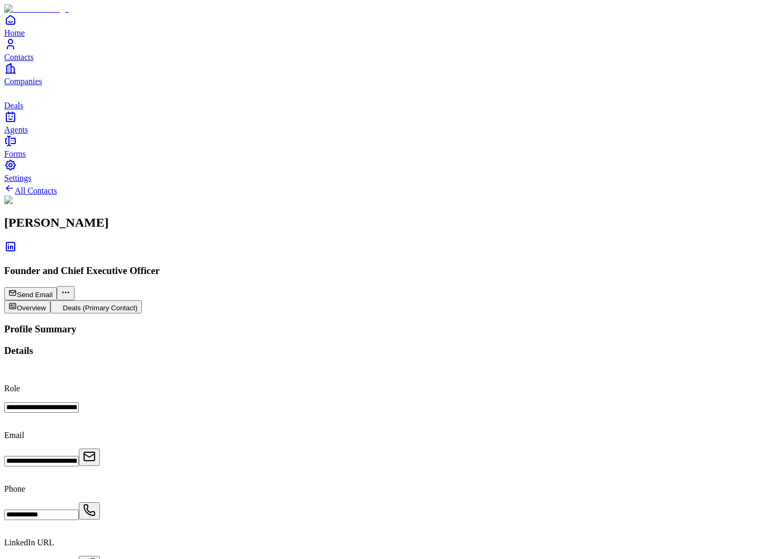
click at [142, 300] on button "Deals (Primary Contact)" at bounding box center [95, 306] width 91 height 13
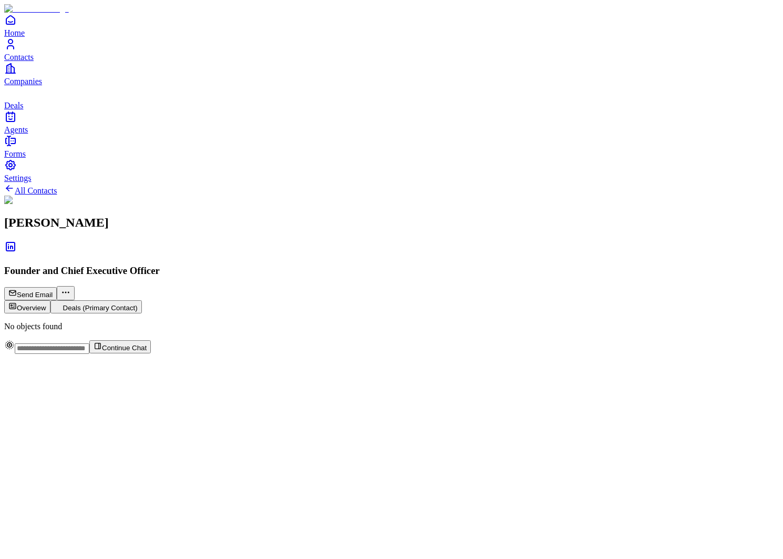
click at [50, 300] on button "Overview" at bounding box center [27, 306] width 46 height 13
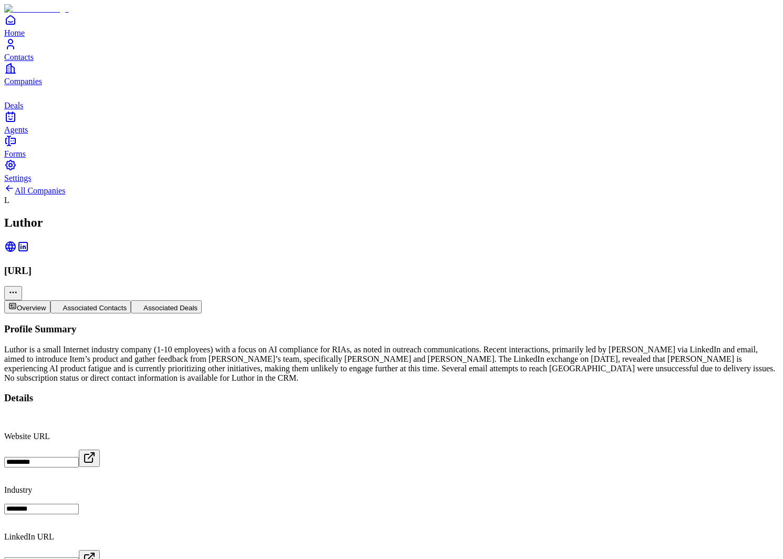
click at [131, 300] on button "Associated Contacts" at bounding box center [90, 306] width 81 height 13
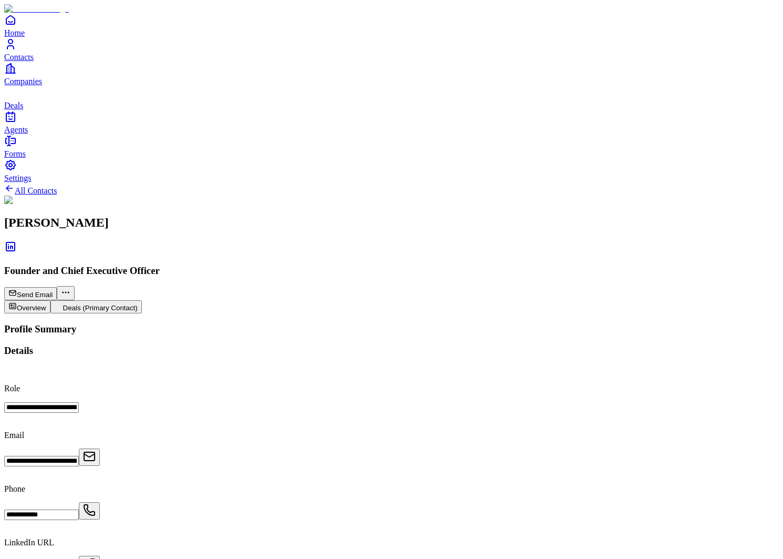
click at [17, 50] on icon "Contacts" at bounding box center [10, 44] width 13 height 13
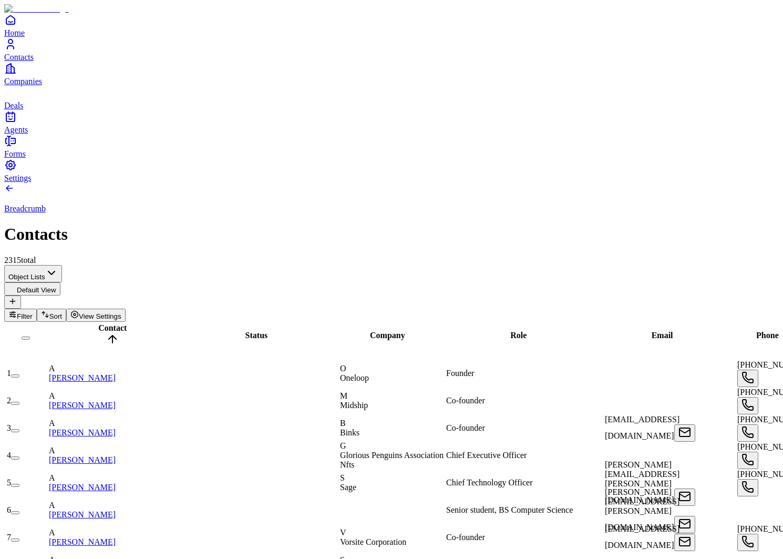
scroll to position [0, 462]
drag, startPoint x: 666, startPoint y: 120, endPoint x: 633, endPoint y: 118, distance: 33.7
